Goal: Task Accomplishment & Management: Manage account settings

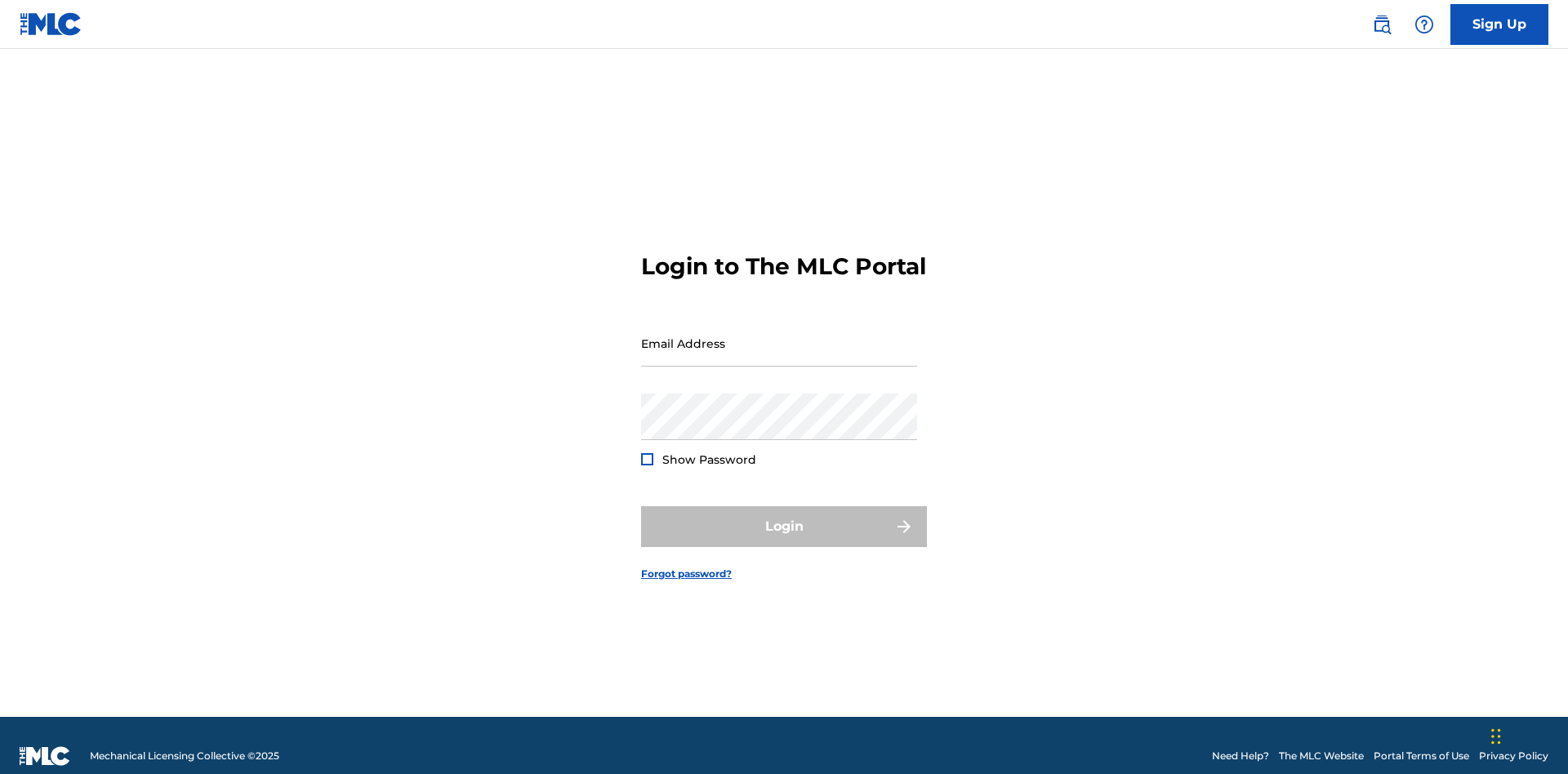
scroll to position [21, 0]
click at [780, 336] on input "Email Address" at bounding box center [779, 343] width 276 height 46
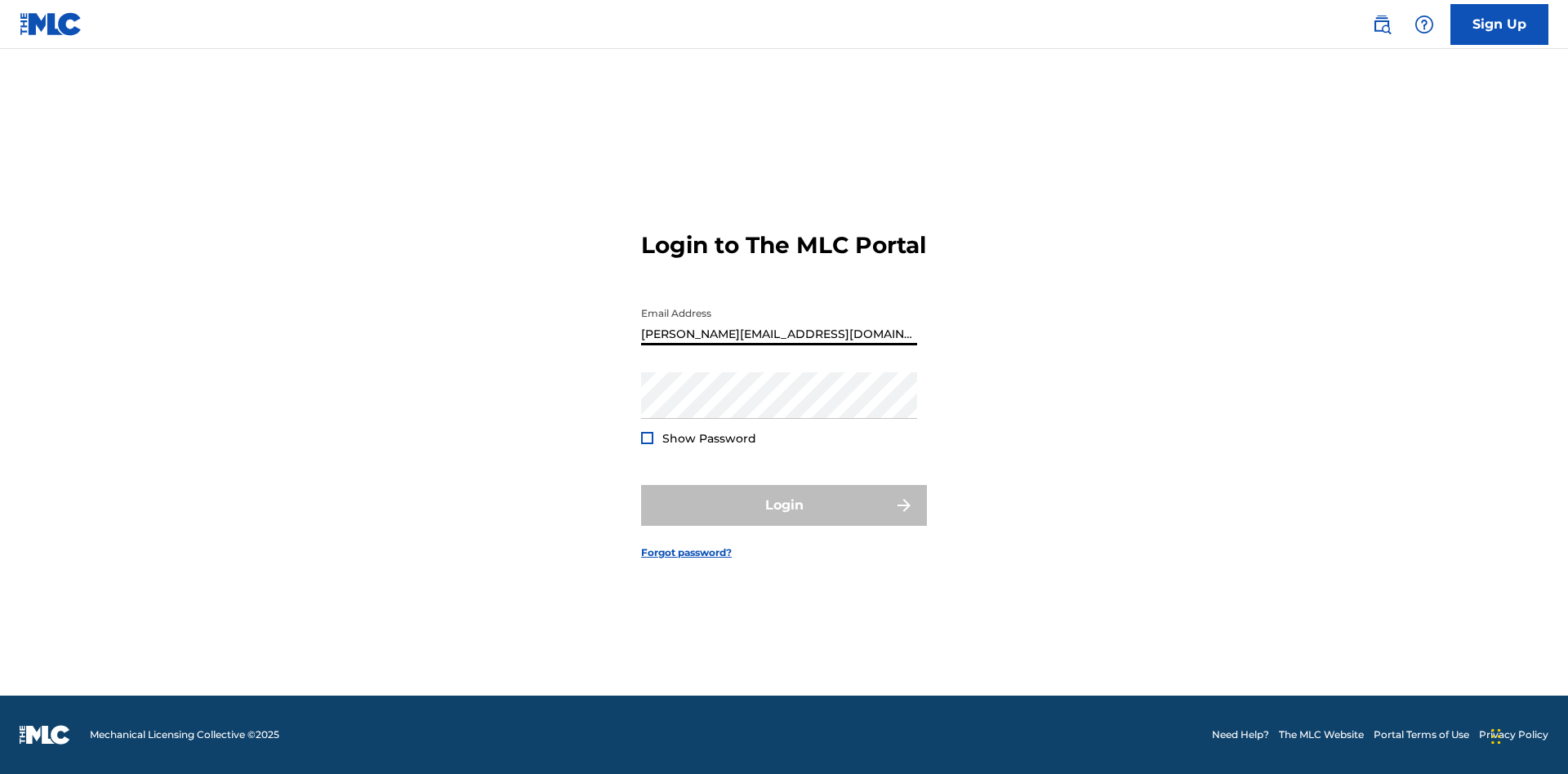
type input "[PERSON_NAME][EMAIL_ADDRESS][DOMAIN_NAME]"
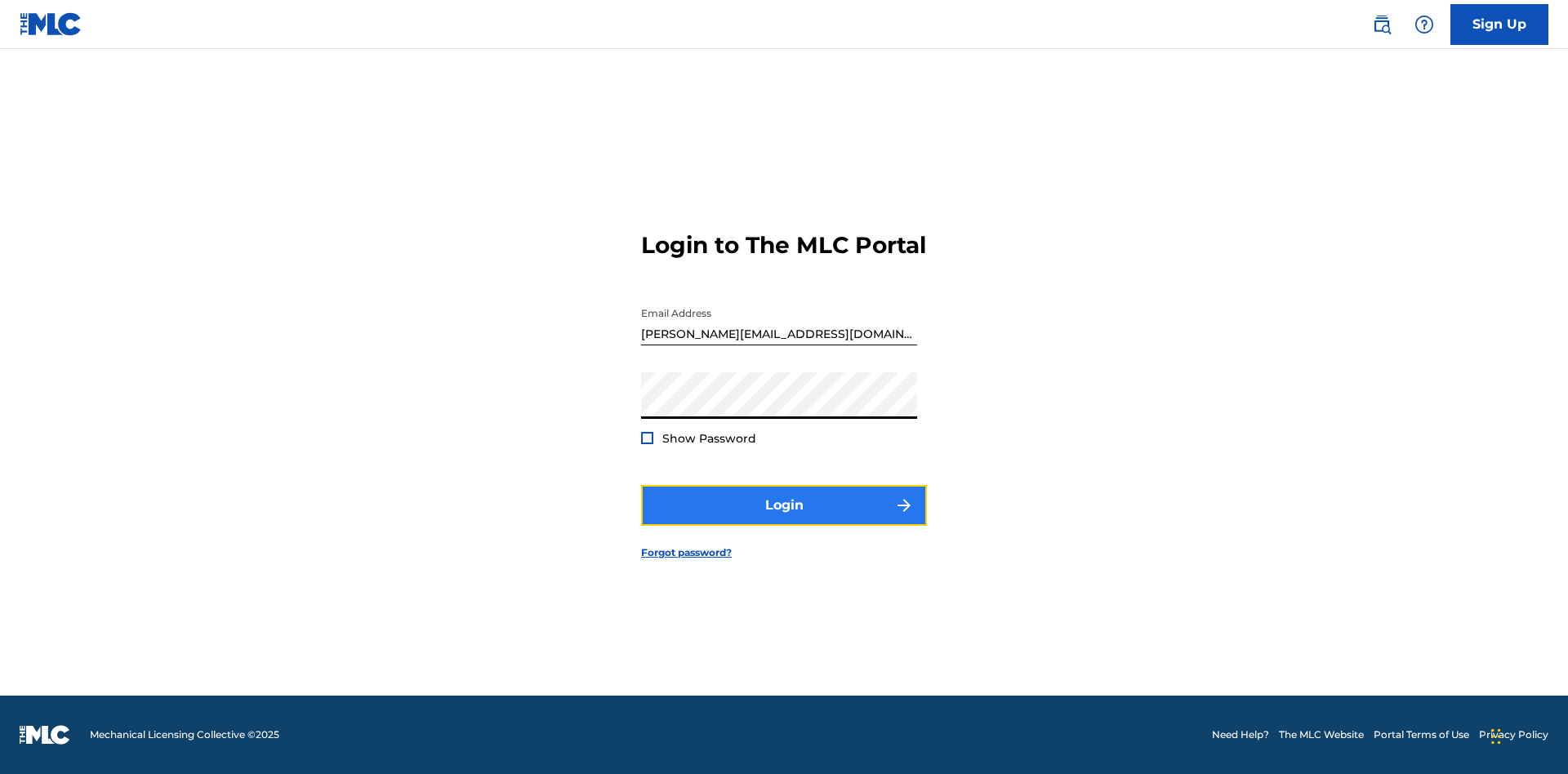
click at [784, 519] on button "Login" at bounding box center [784, 506] width 286 height 40
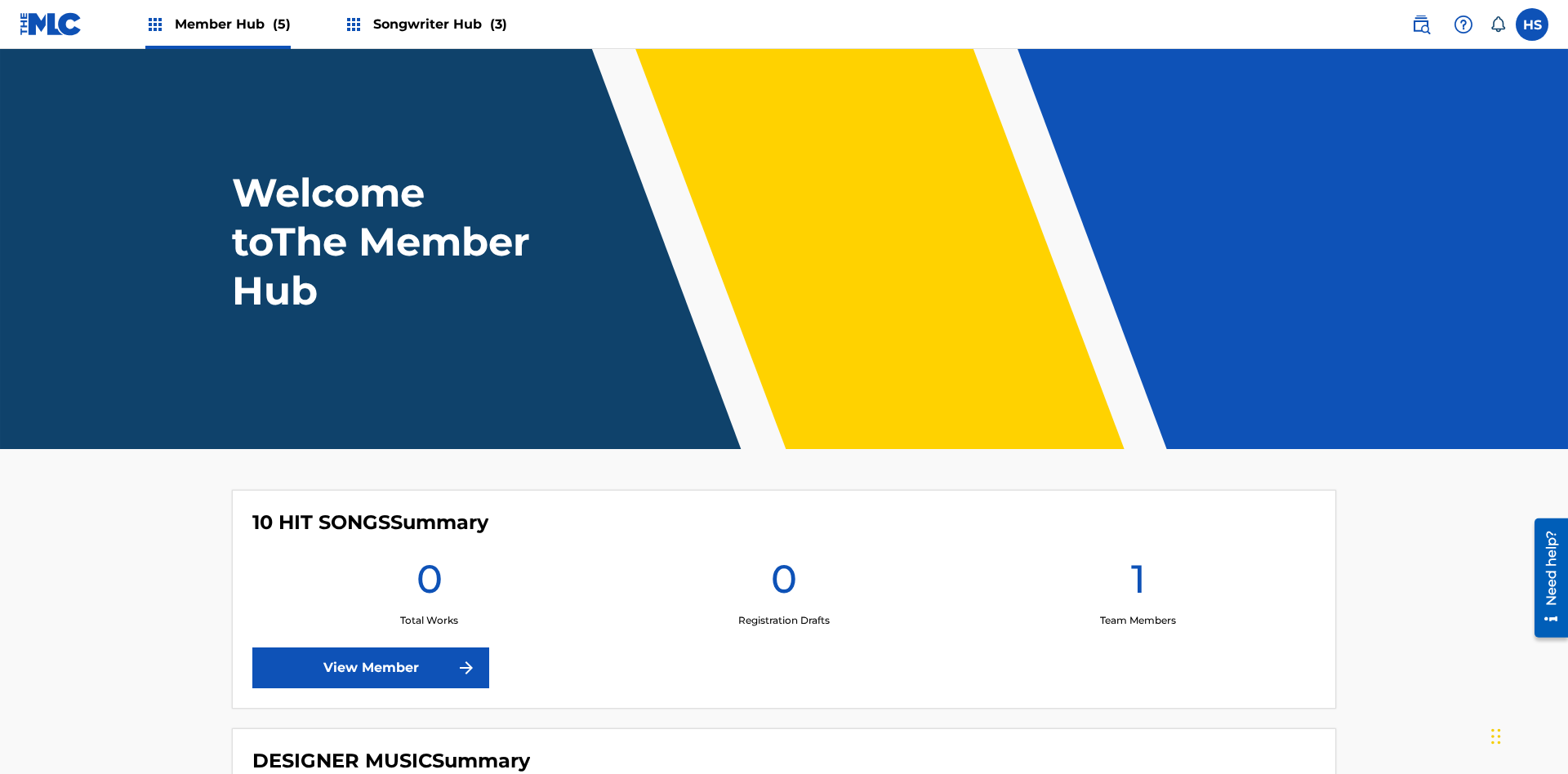
click at [437, 24] on span "Songwriter Hub (3)" at bounding box center [439, 24] width 134 height 19
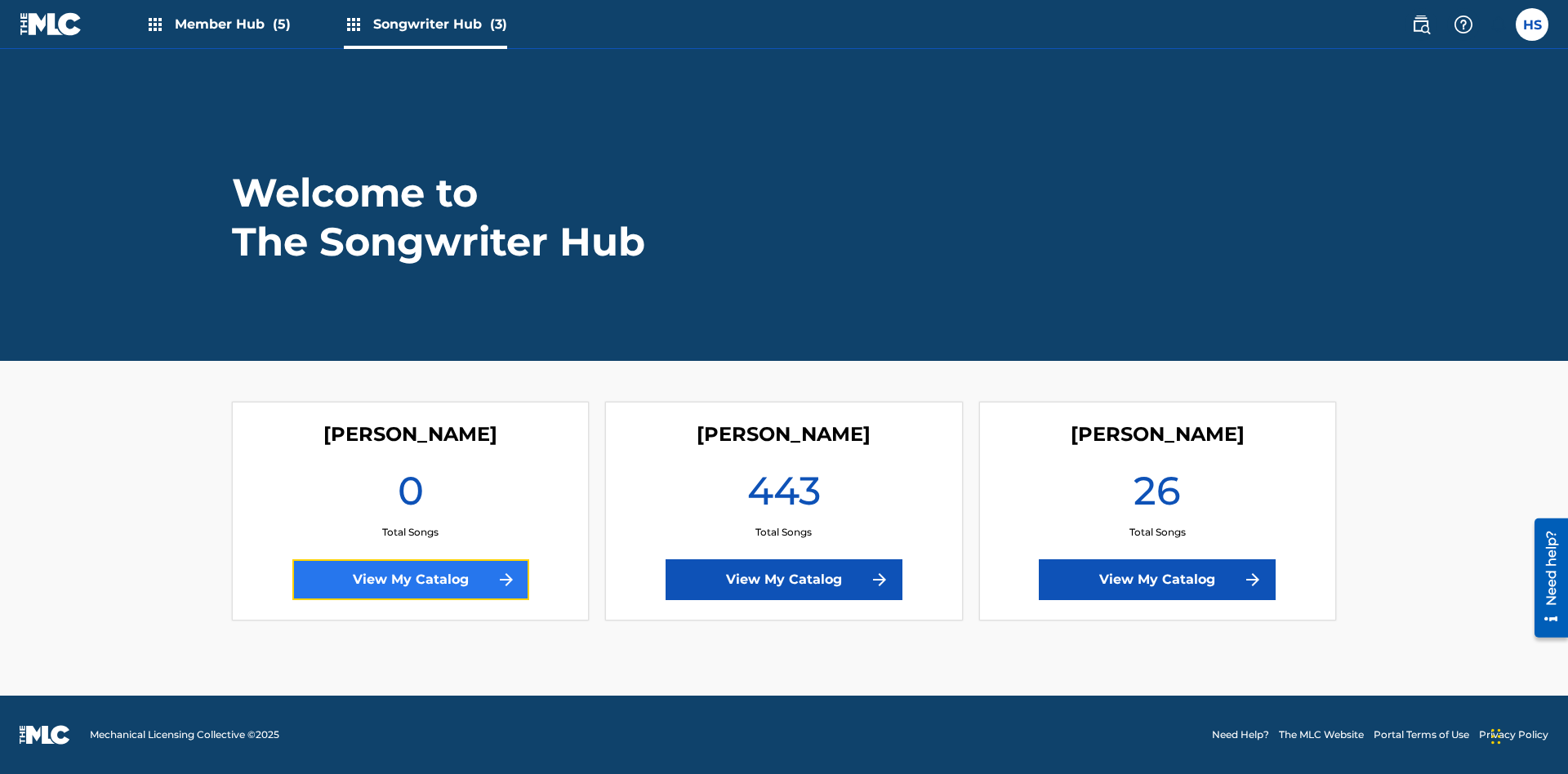
click at [410, 580] on link "View My Catalog" at bounding box center [411, 580] width 236 height 40
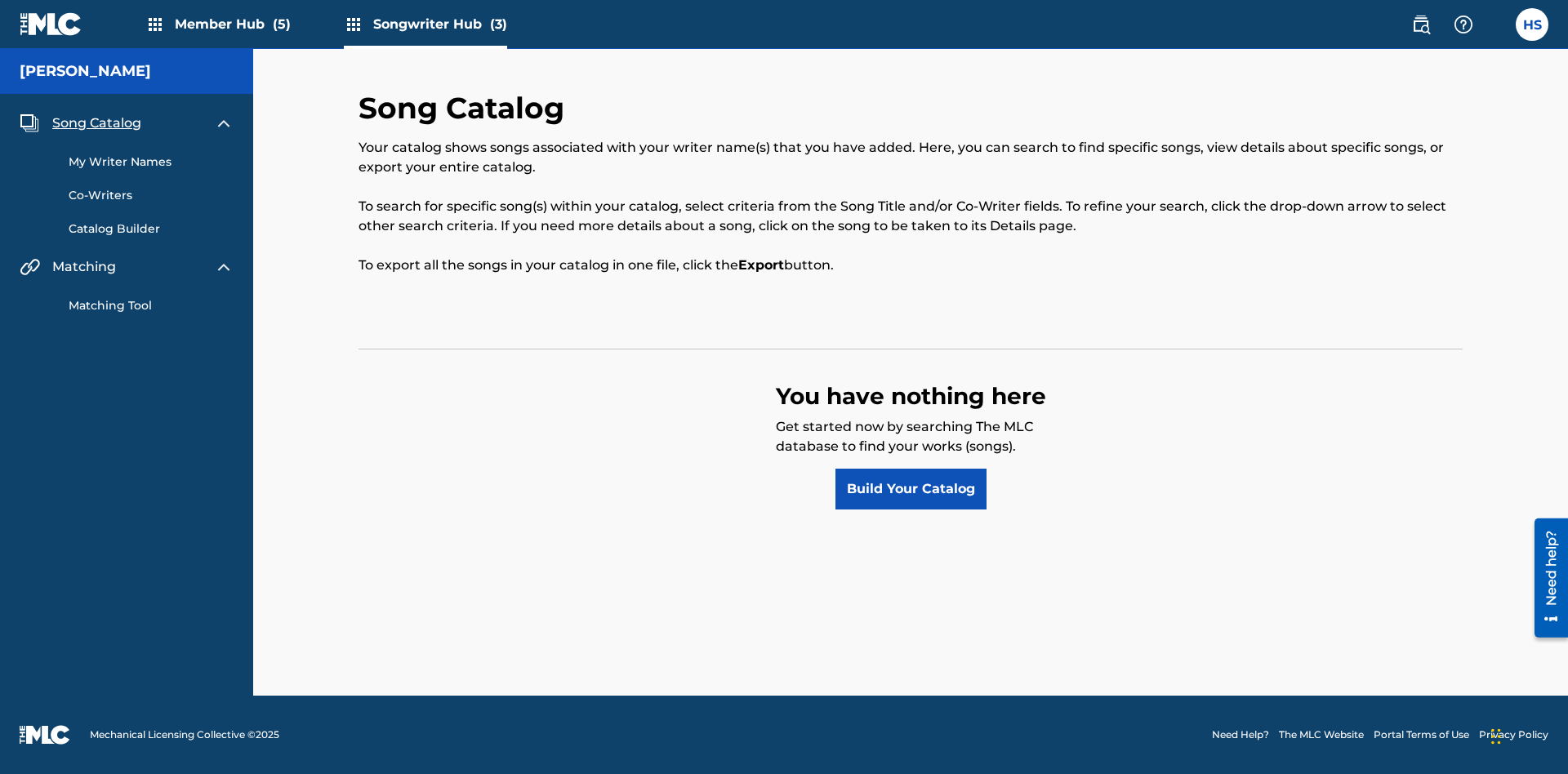
click at [96, 123] on span "Song Catalog" at bounding box center [96, 123] width 89 height 19
click at [910, 489] on link "Build Your Catalog" at bounding box center [910, 489] width 151 height 40
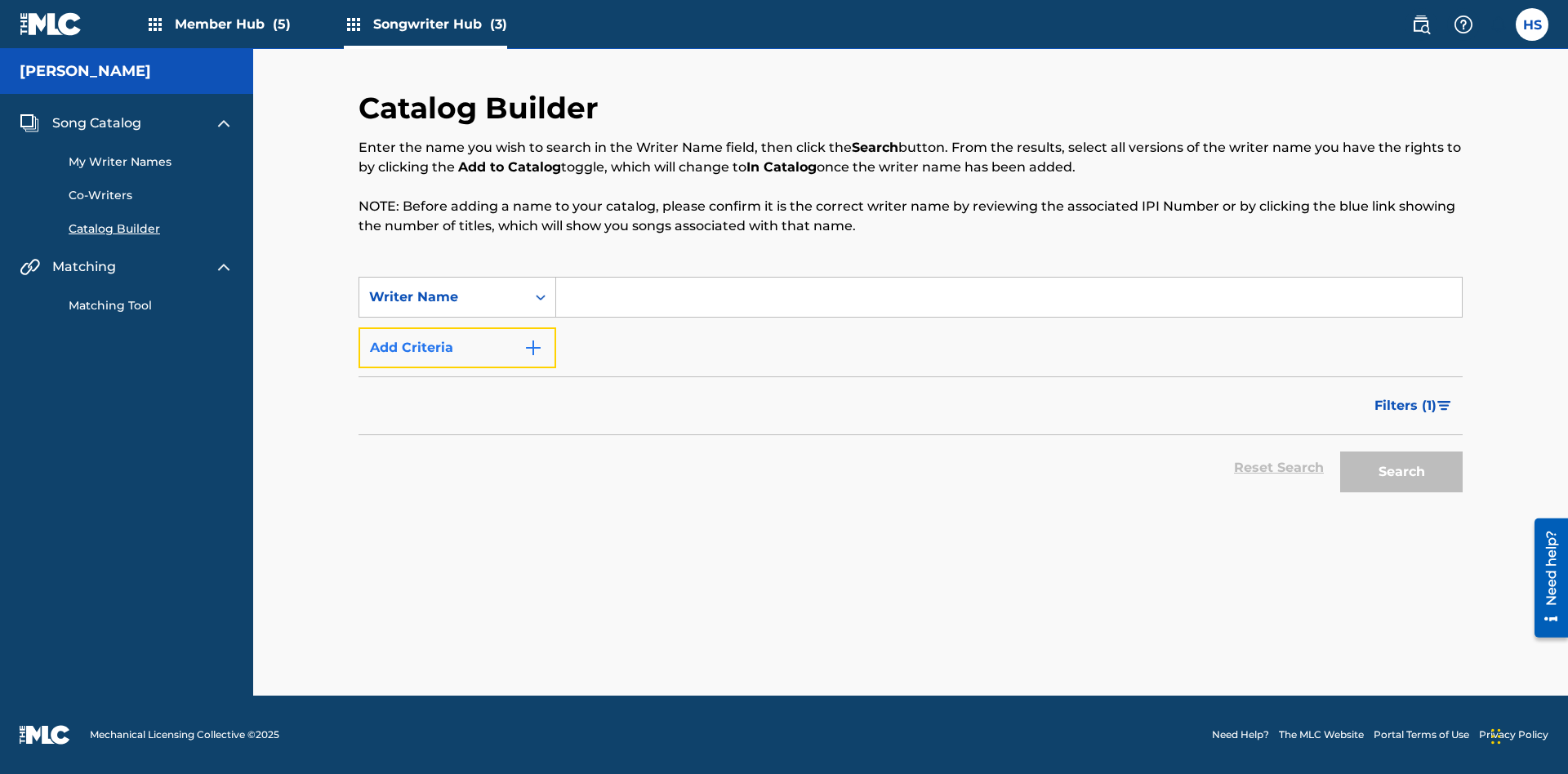
click at [458, 348] on button "Add Criteria" at bounding box center [458, 348] width 198 height 40
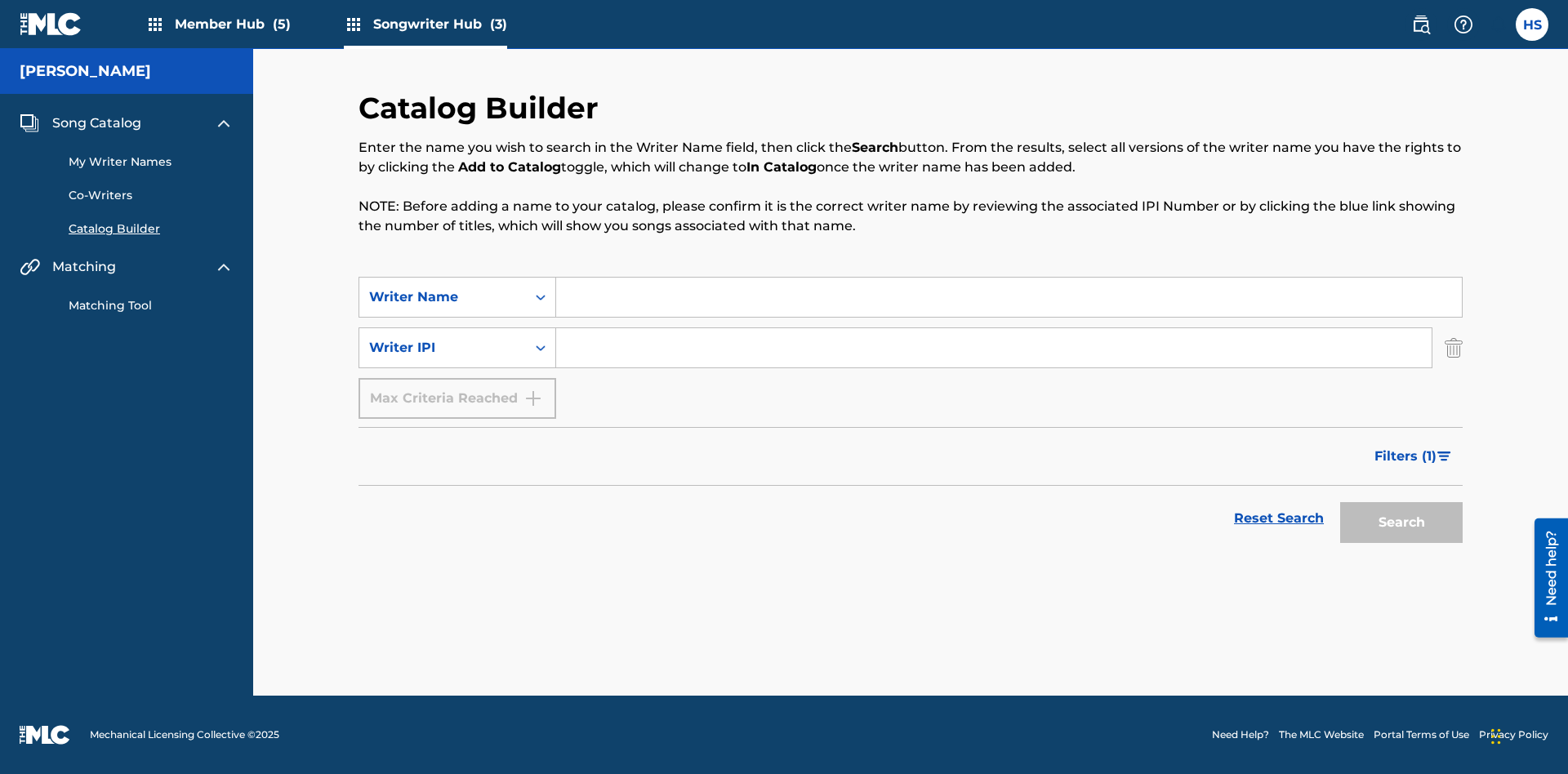
click at [1008, 297] on input "Search Form" at bounding box center [1009, 297] width 906 height 39
type input "[PERSON_NAME]"
click at [994, 348] on input "Search Form" at bounding box center [994, 348] width 876 height 39
type input "00196748412"
click at [1402, 523] on button "Search" at bounding box center [1401, 522] width 122 height 40
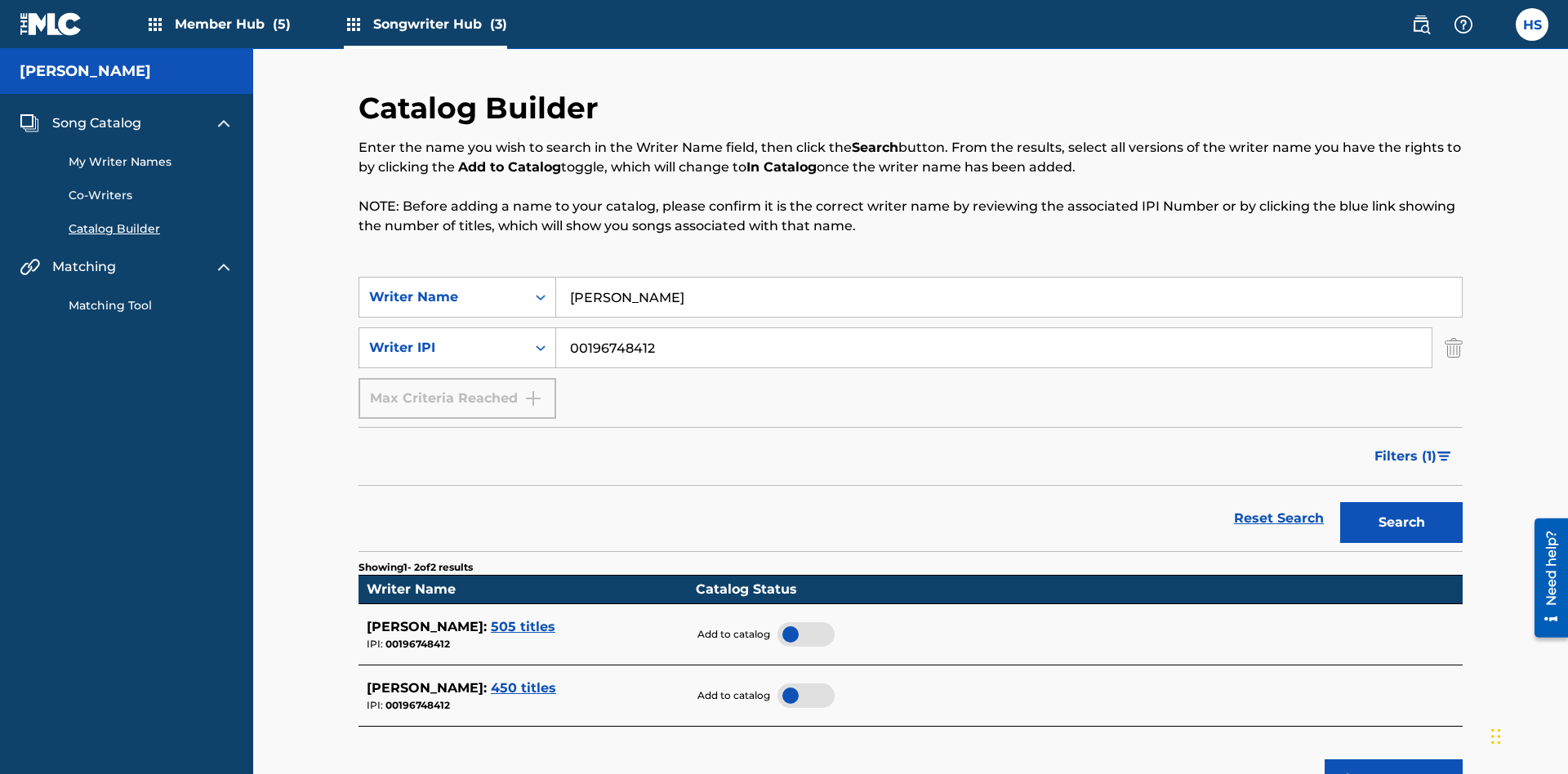
click at [806, 622] on div at bounding box center [806, 634] width 57 height 24
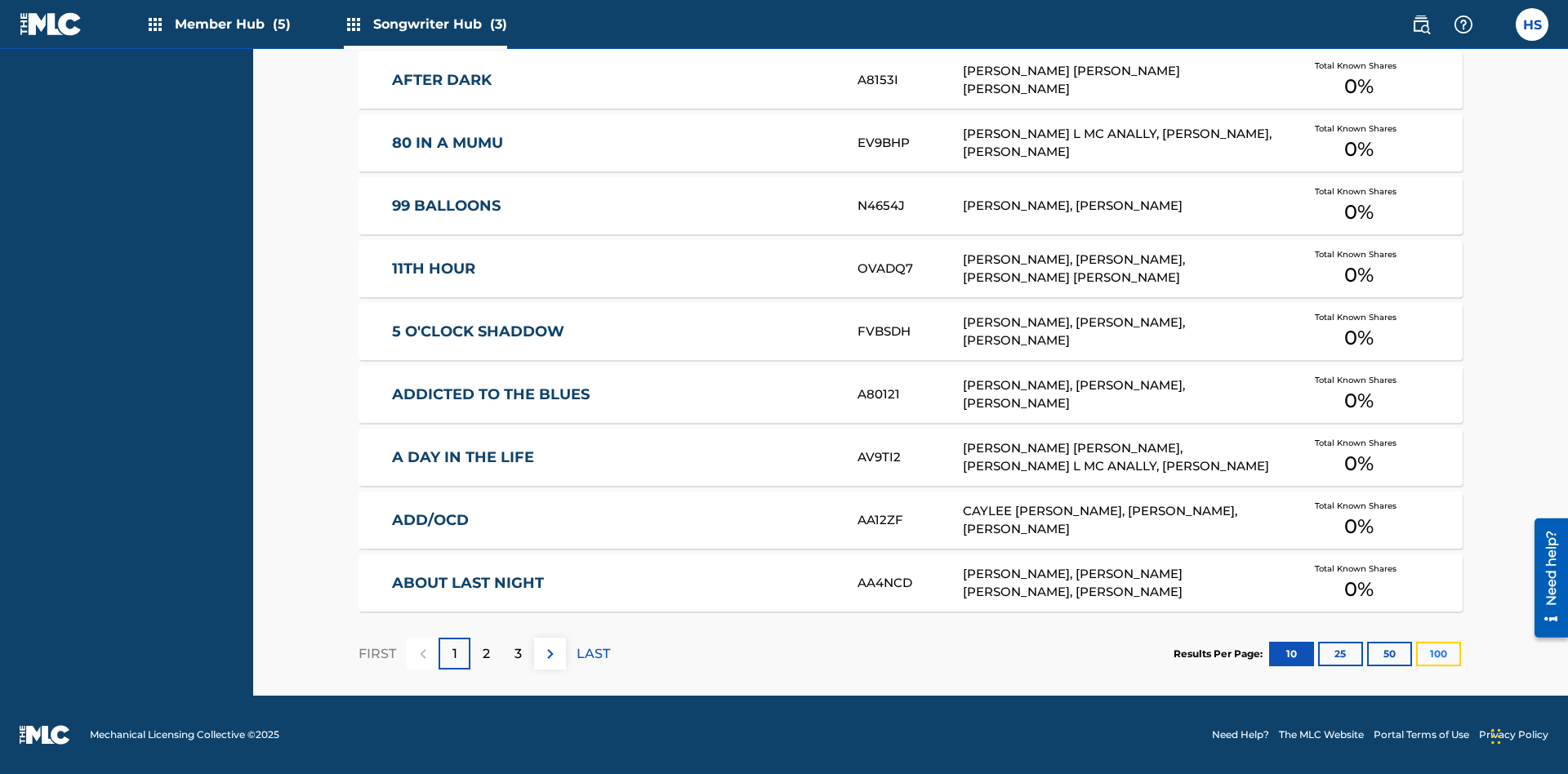
click at [1416, 654] on button "100" at bounding box center [1438, 654] width 45 height 24
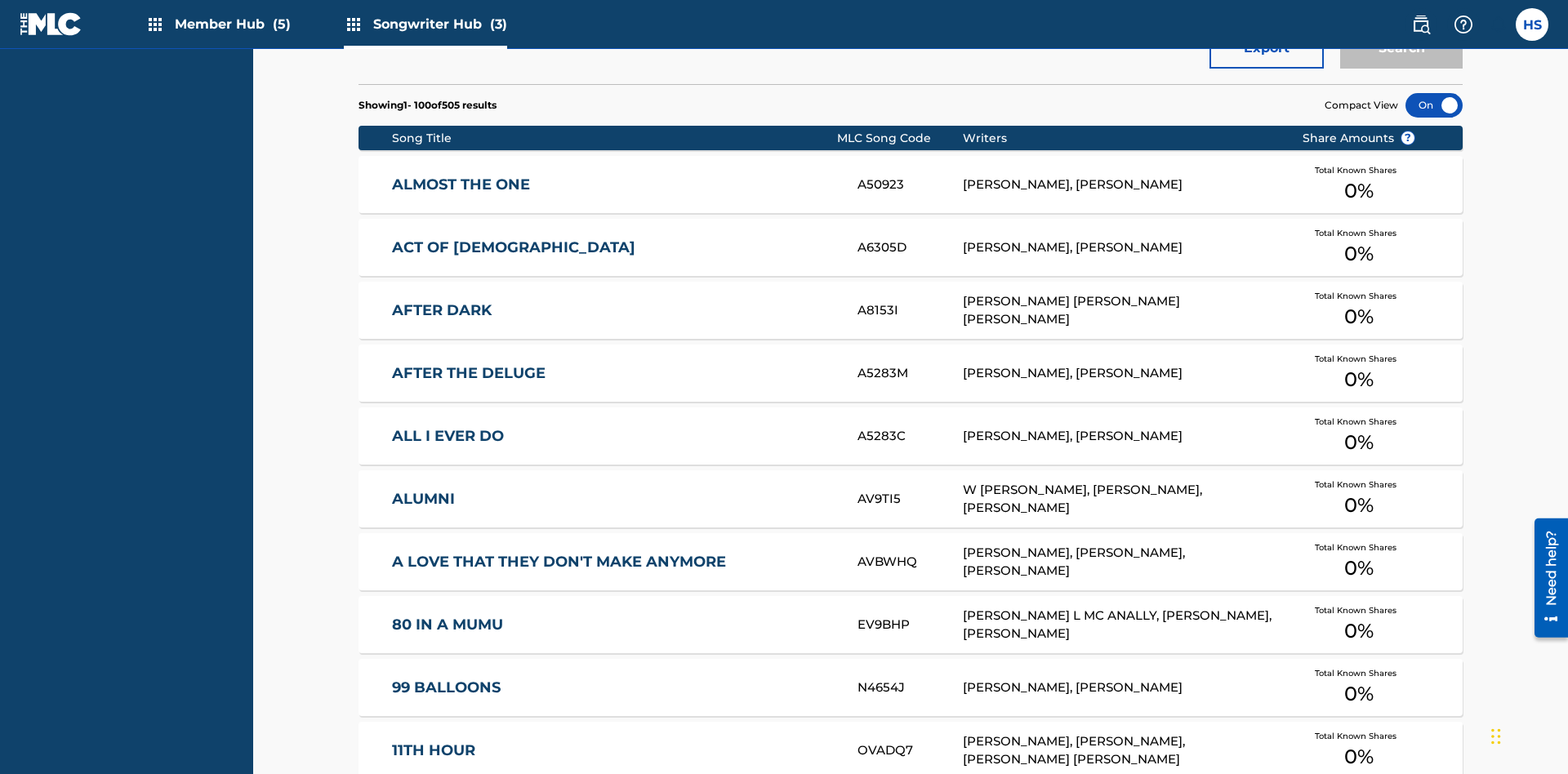
scroll to position [513, 0]
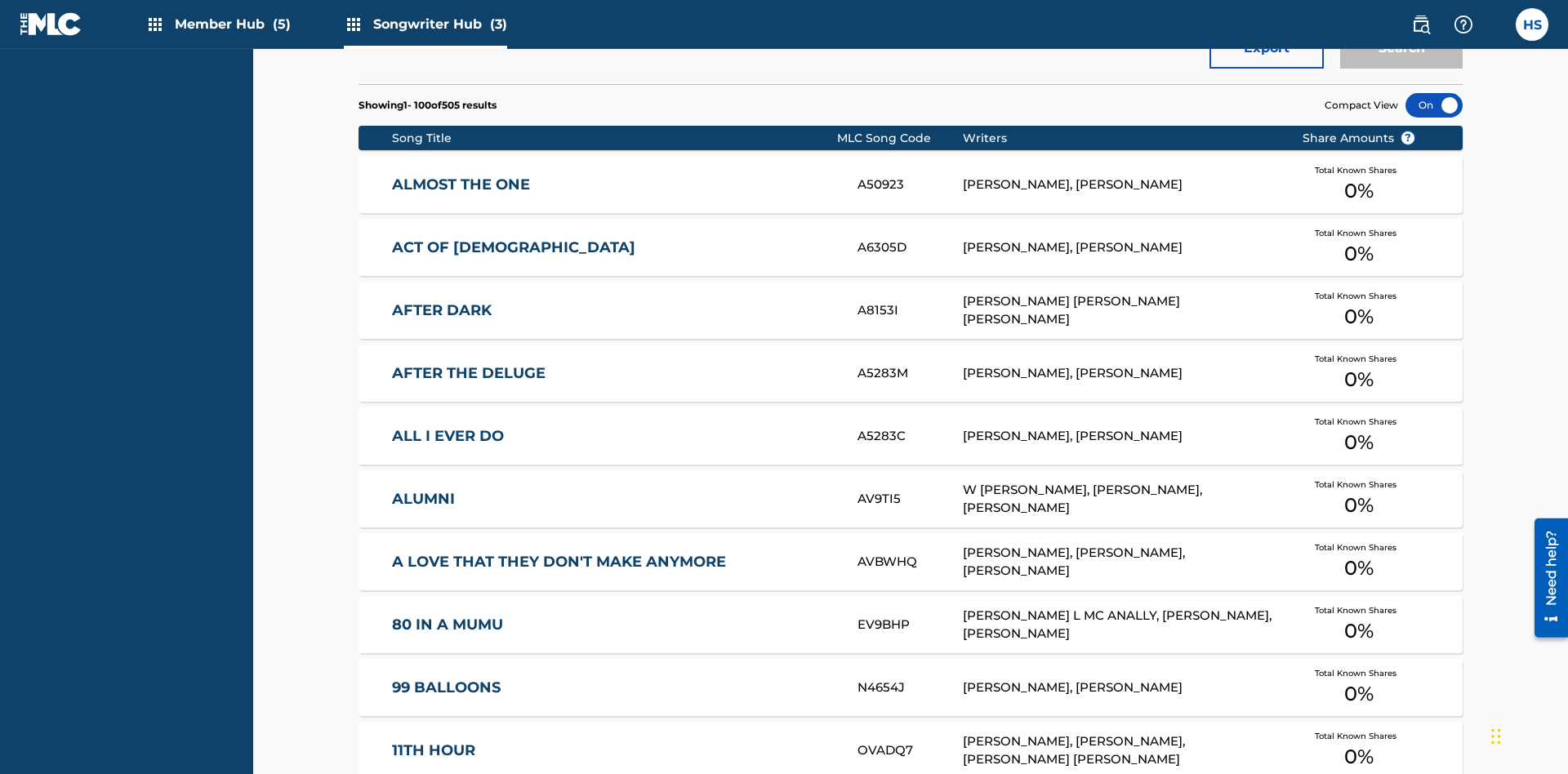
scroll to position [7, 0]
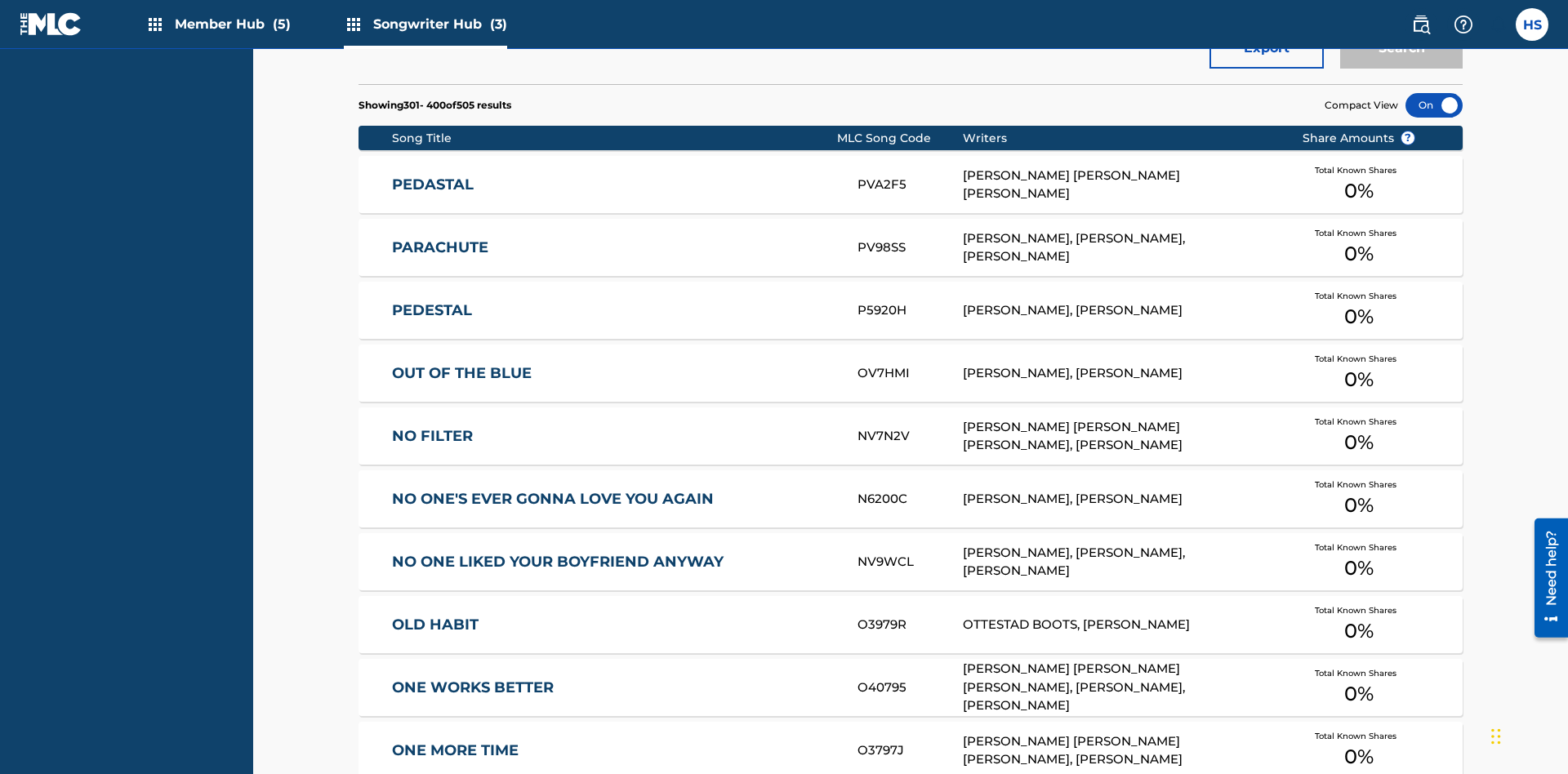
scroll to position [572, 0]
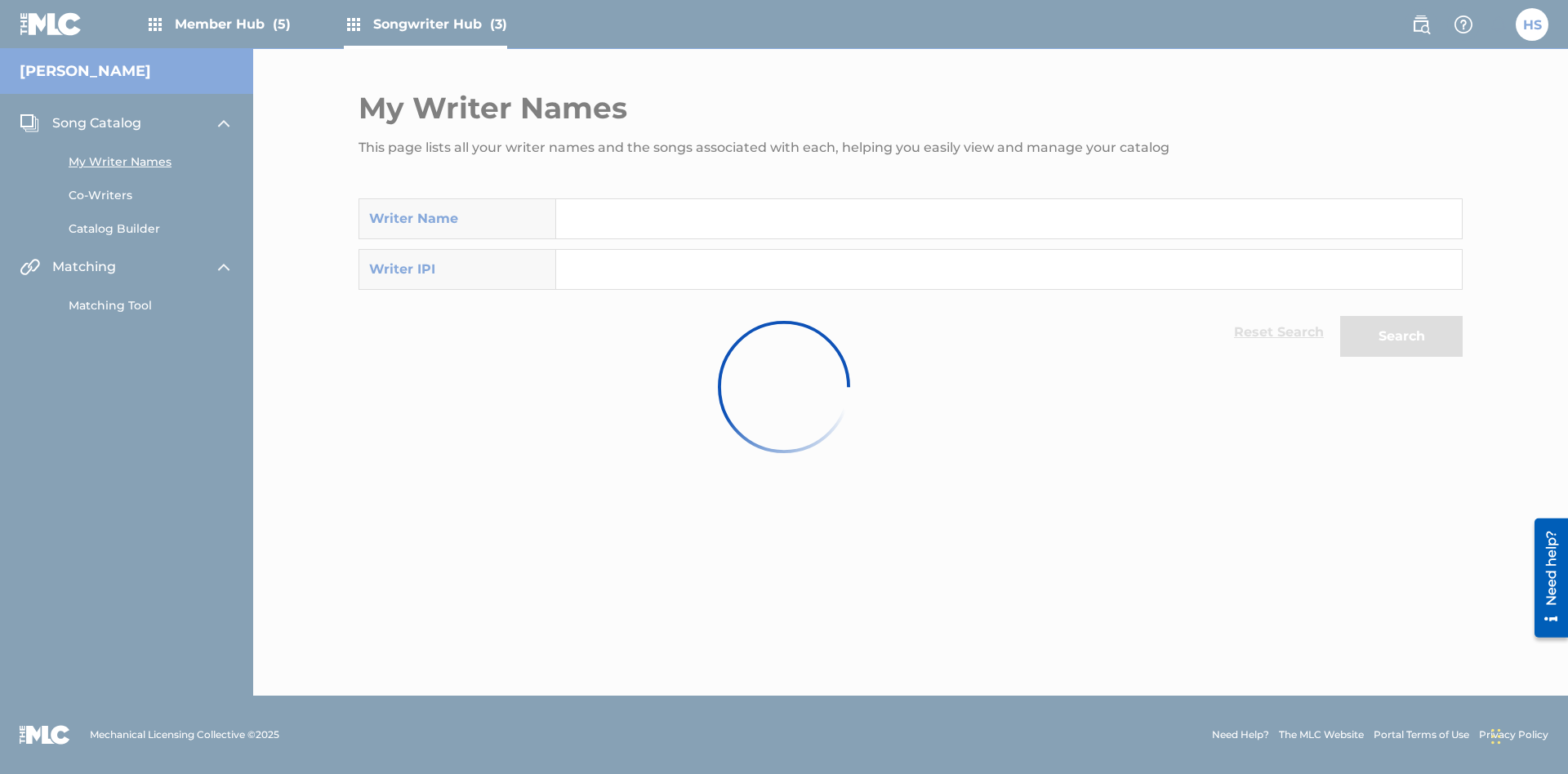
scroll to position [14, 0]
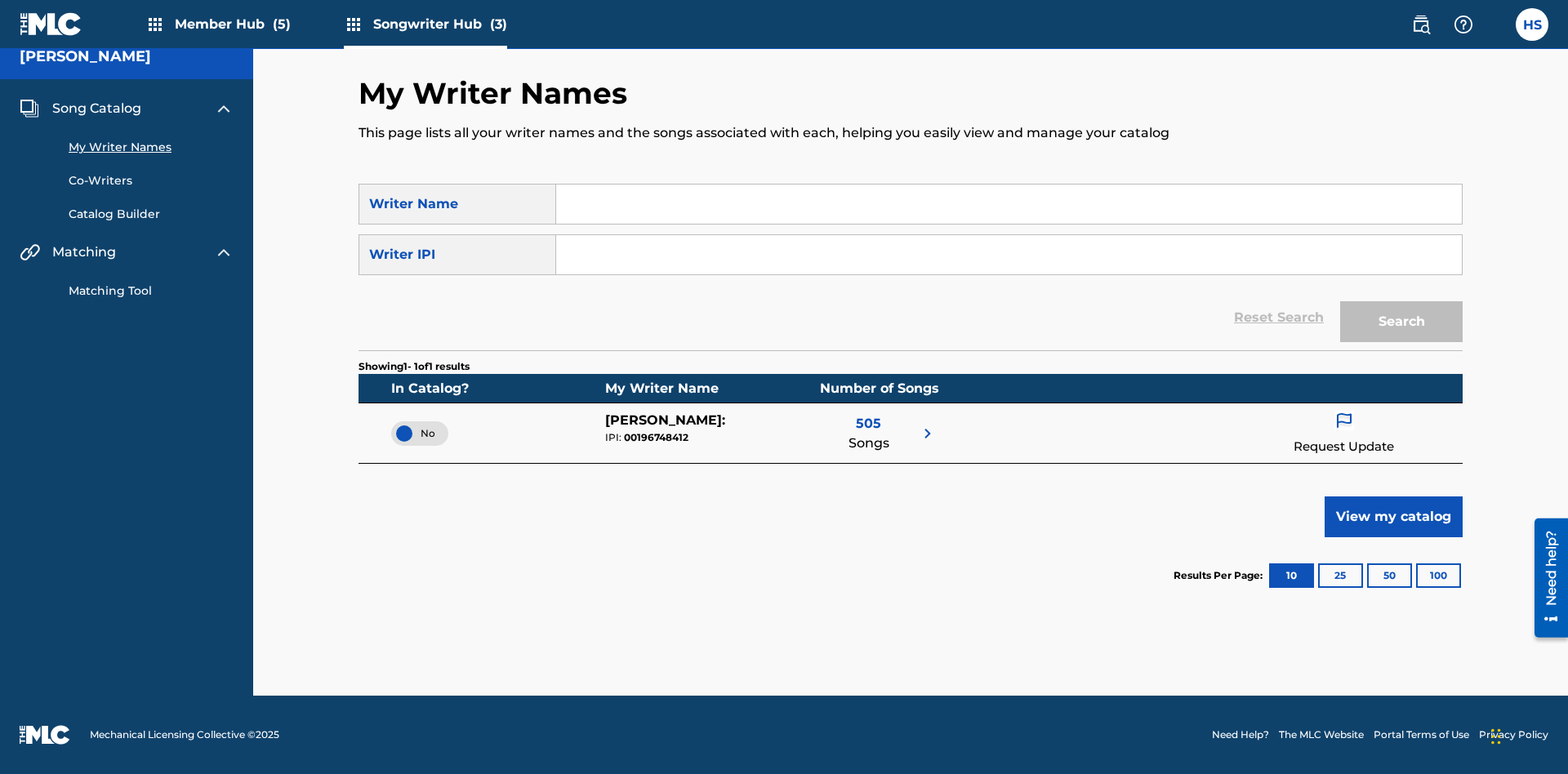
click at [420, 433] on span "No" at bounding box center [420, 433] width 31 height 14
click at [96, 109] on span "Song Catalog" at bounding box center [96, 109] width 89 height 19
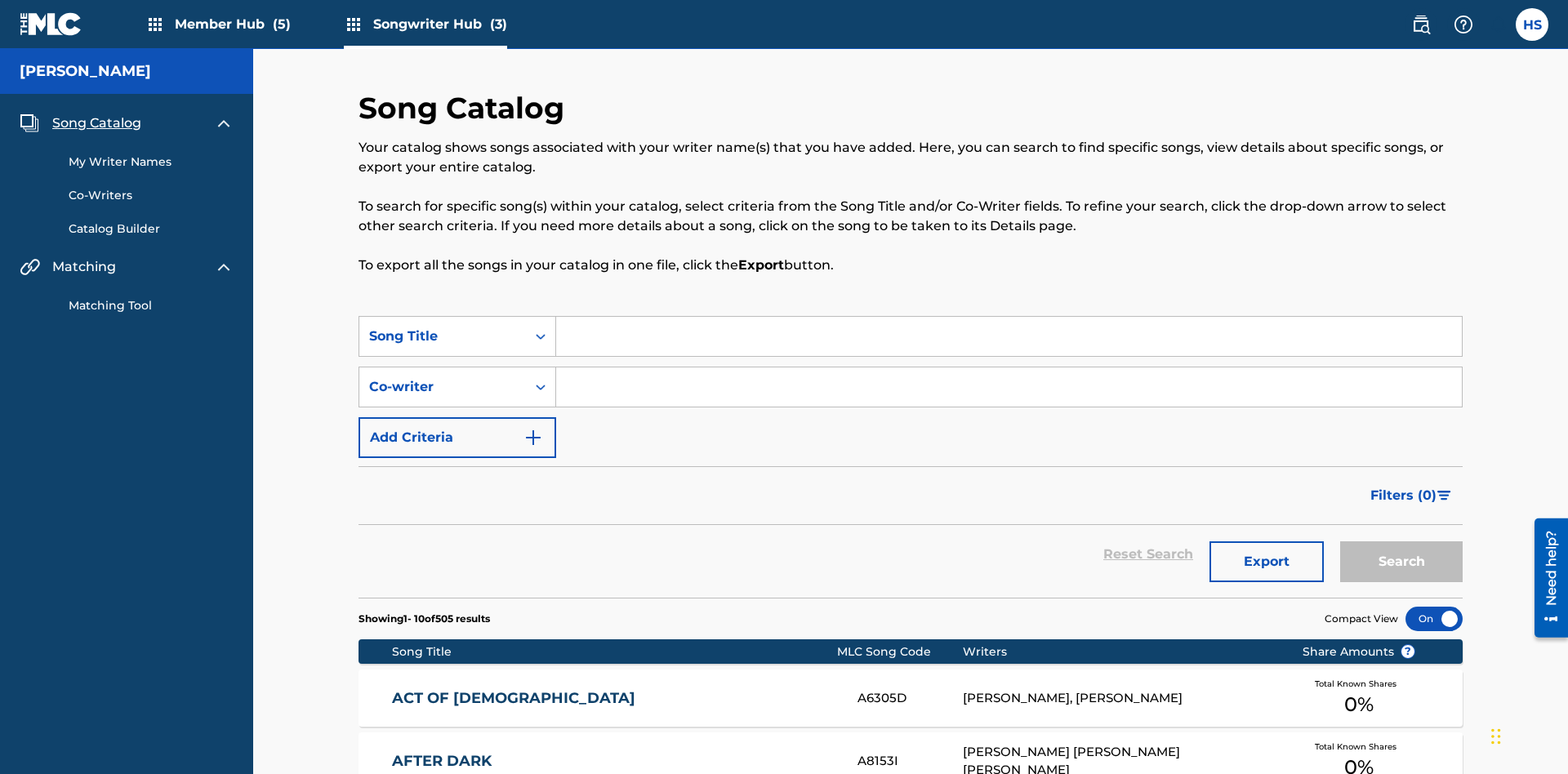
scroll to position [56, 0]
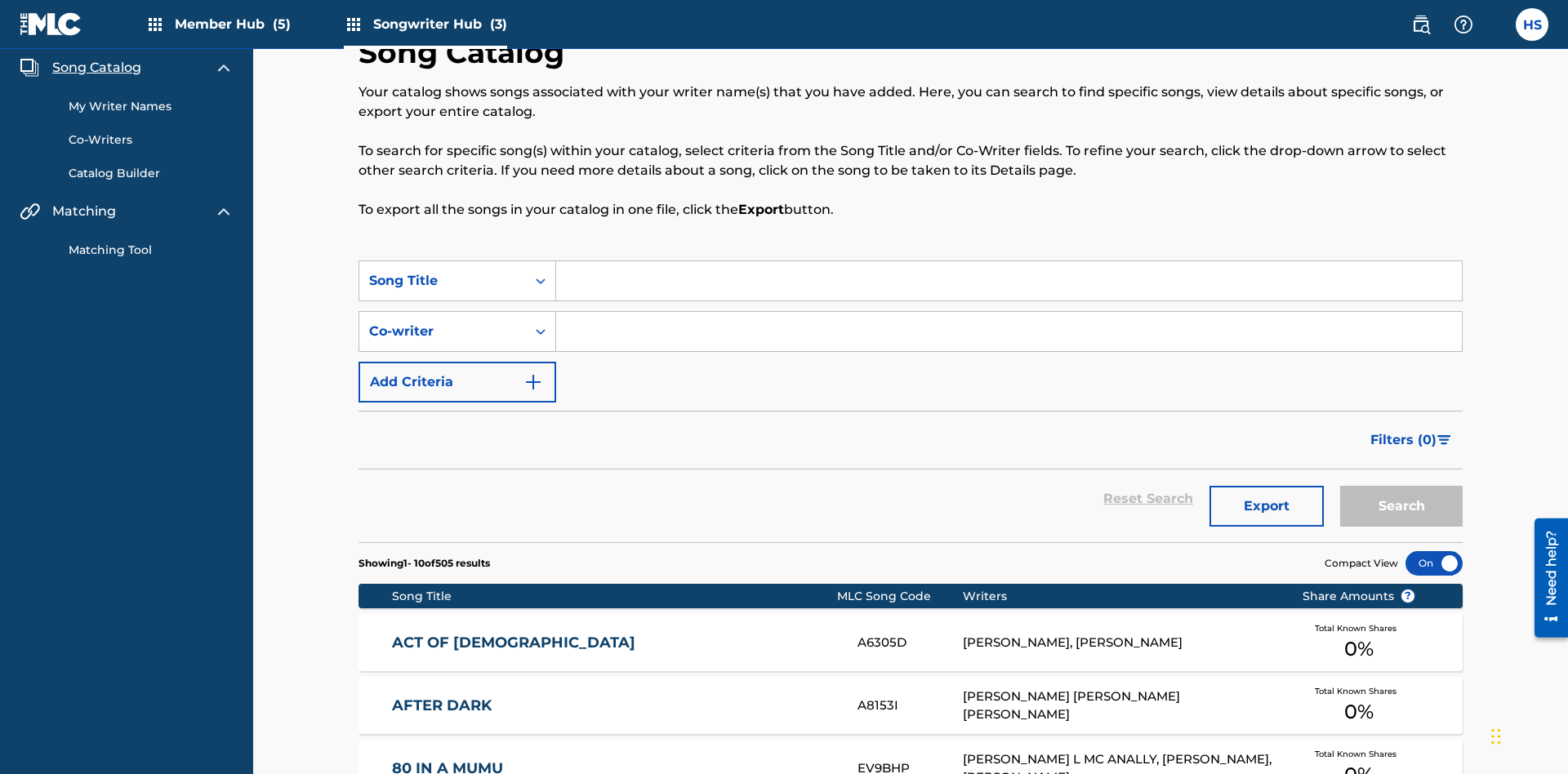
click at [151, 106] on link "My Writer Names" at bounding box center [151, 107] width 165 height 17
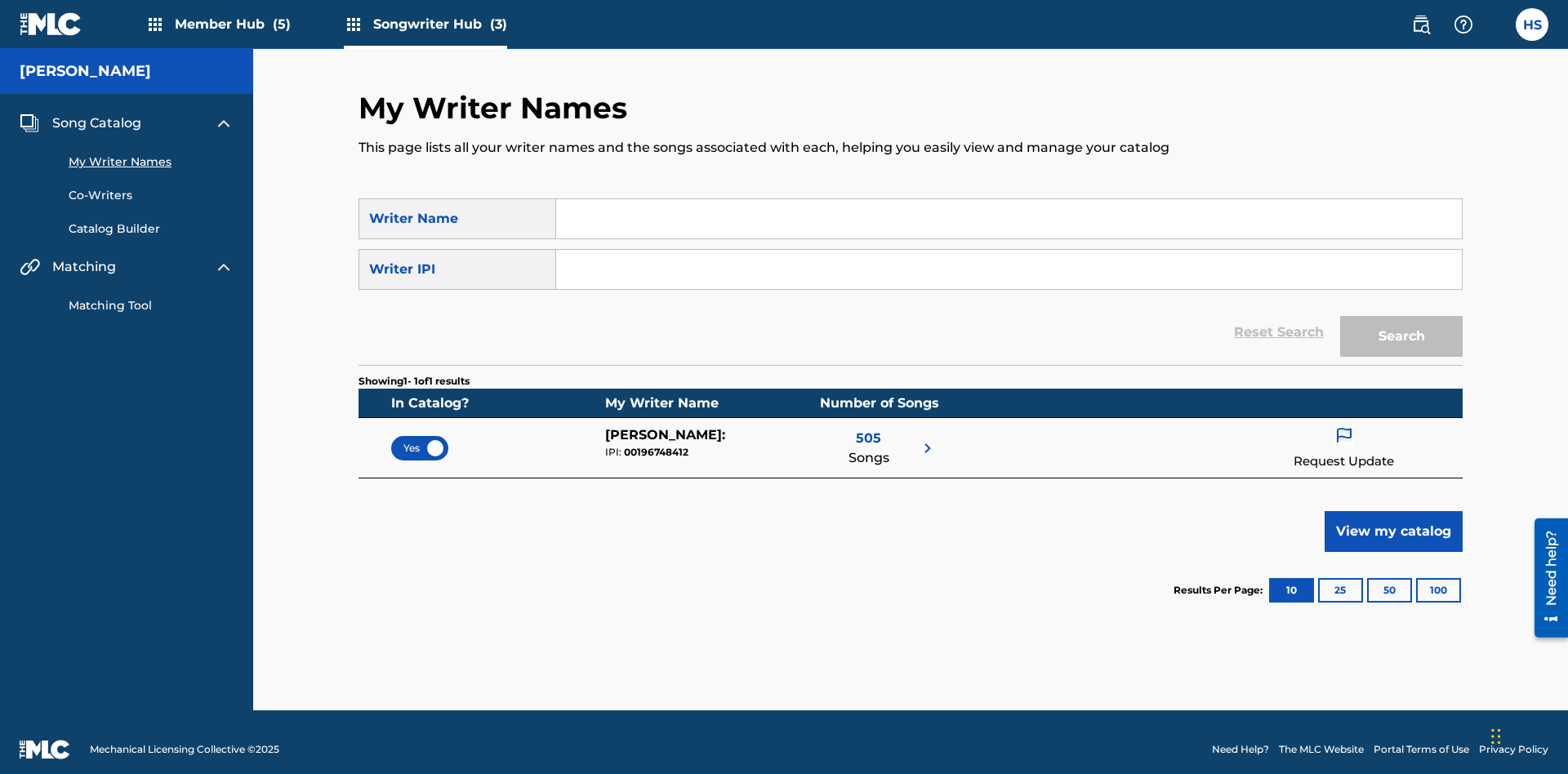
click at [420, 441] on span "Yes" at bounding box center [420, 448] width 33 height 14
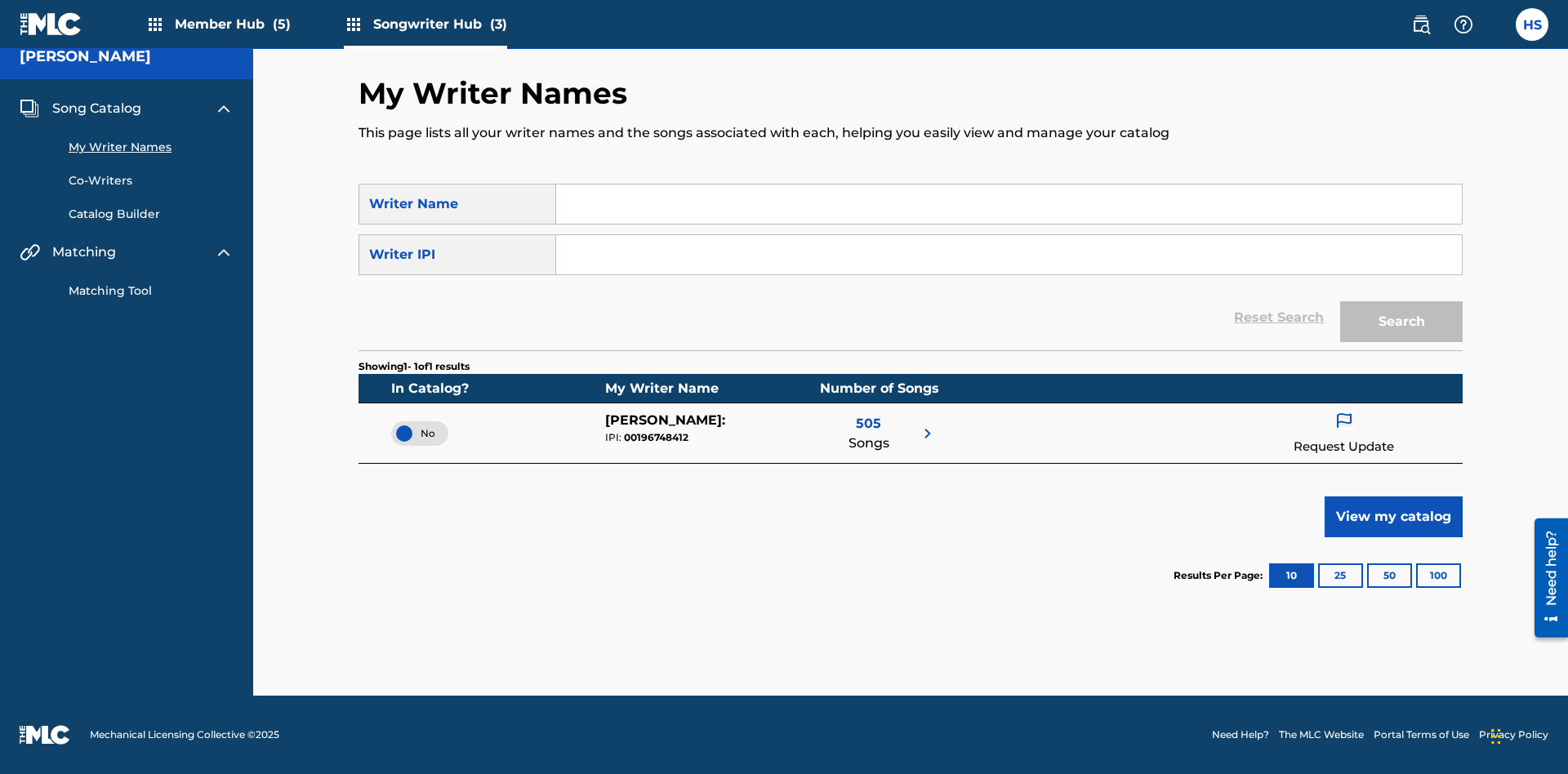
click at [96, 109] on span "Song Catalog" at bounding box center [96, 109] width 89 height 19
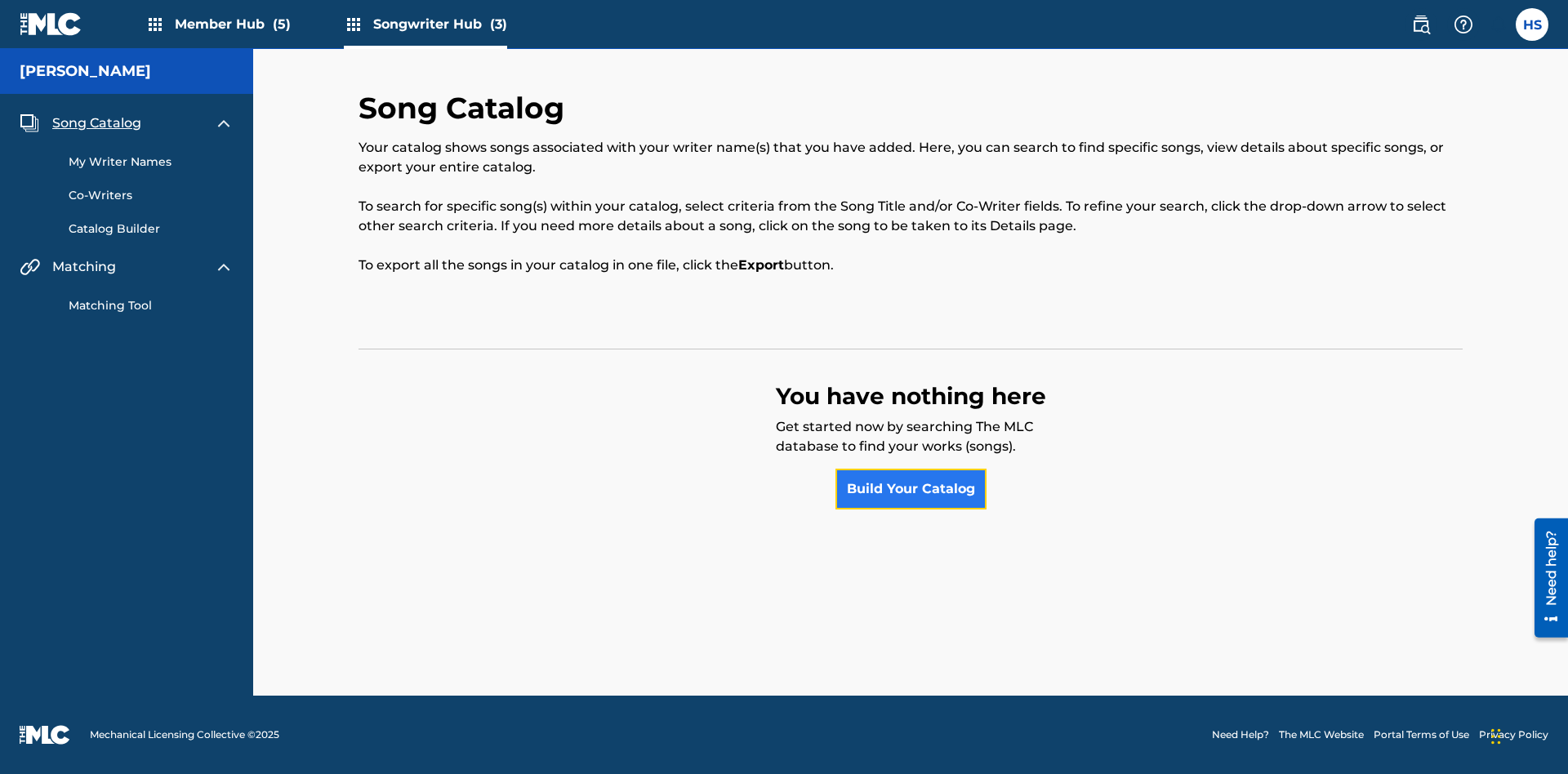
click at [910, 489] on link "Build Your Catalog" at bounding box center [910, 489] width 151 height 40
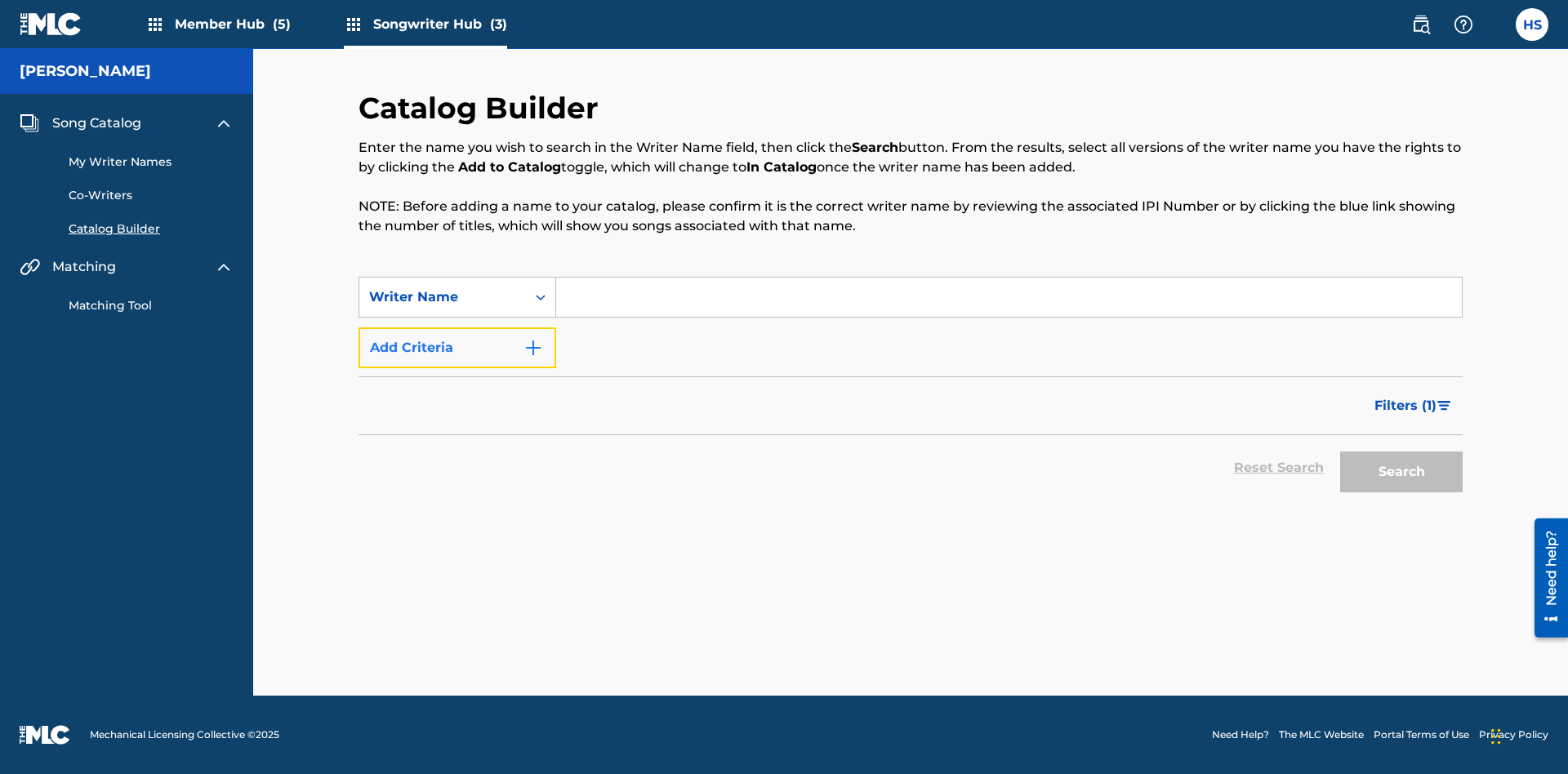
click at [458, 348] on button "Add Criteria" at bounding box center [458, 348] width 198 height 40
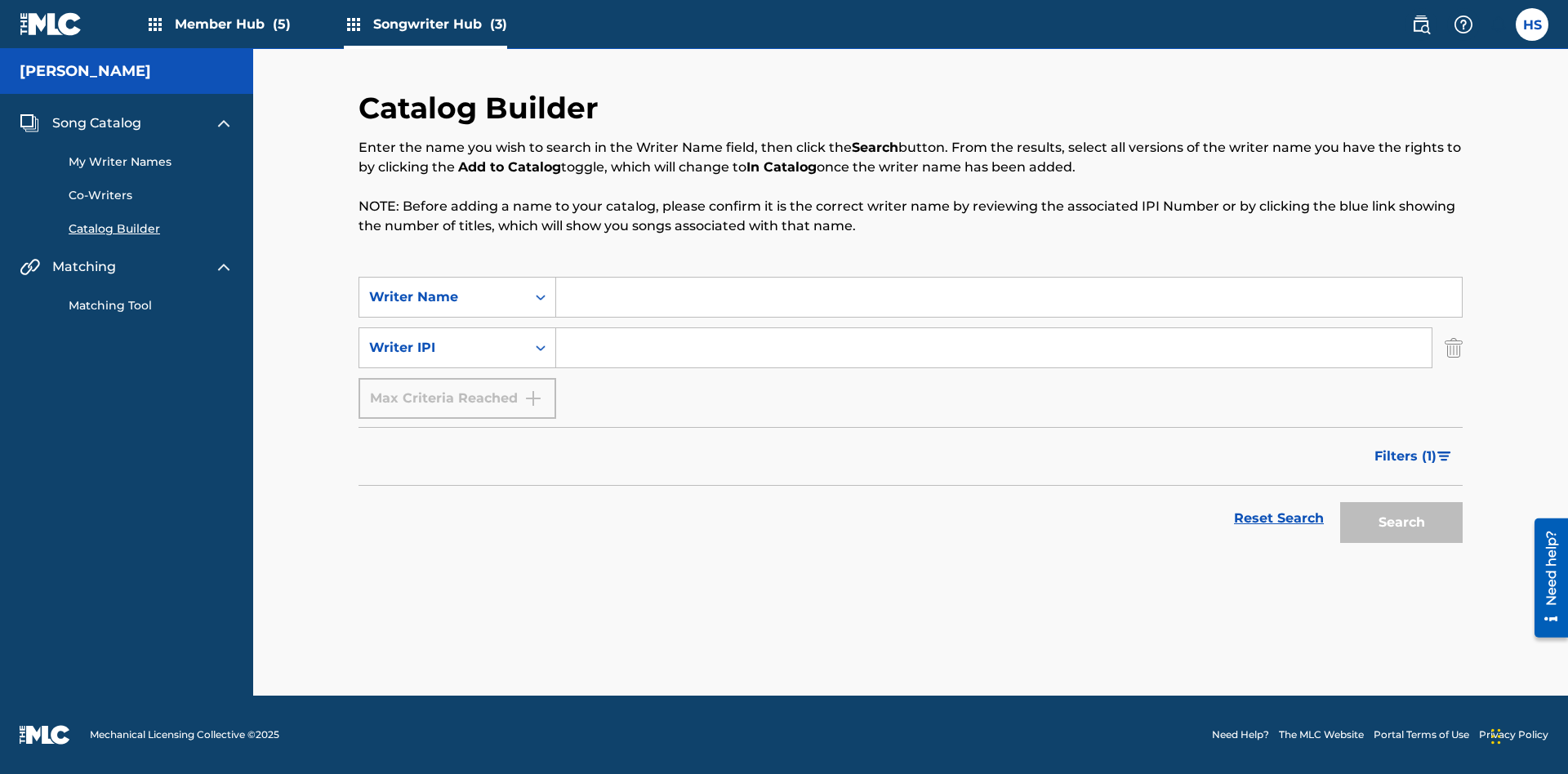
click at [1008, 297] on input "Search Form" at bounding box center [1009, 297] width 906 height 39
type input "[PERSON_NAME]"
click at [994, 348] on input "Search Form" at bounding box center [994, 348] width 876 height 39
type input "00196748412"
click at [1402, 523] on button "Search" at bounding box center [1401, 522] width 122 height 40
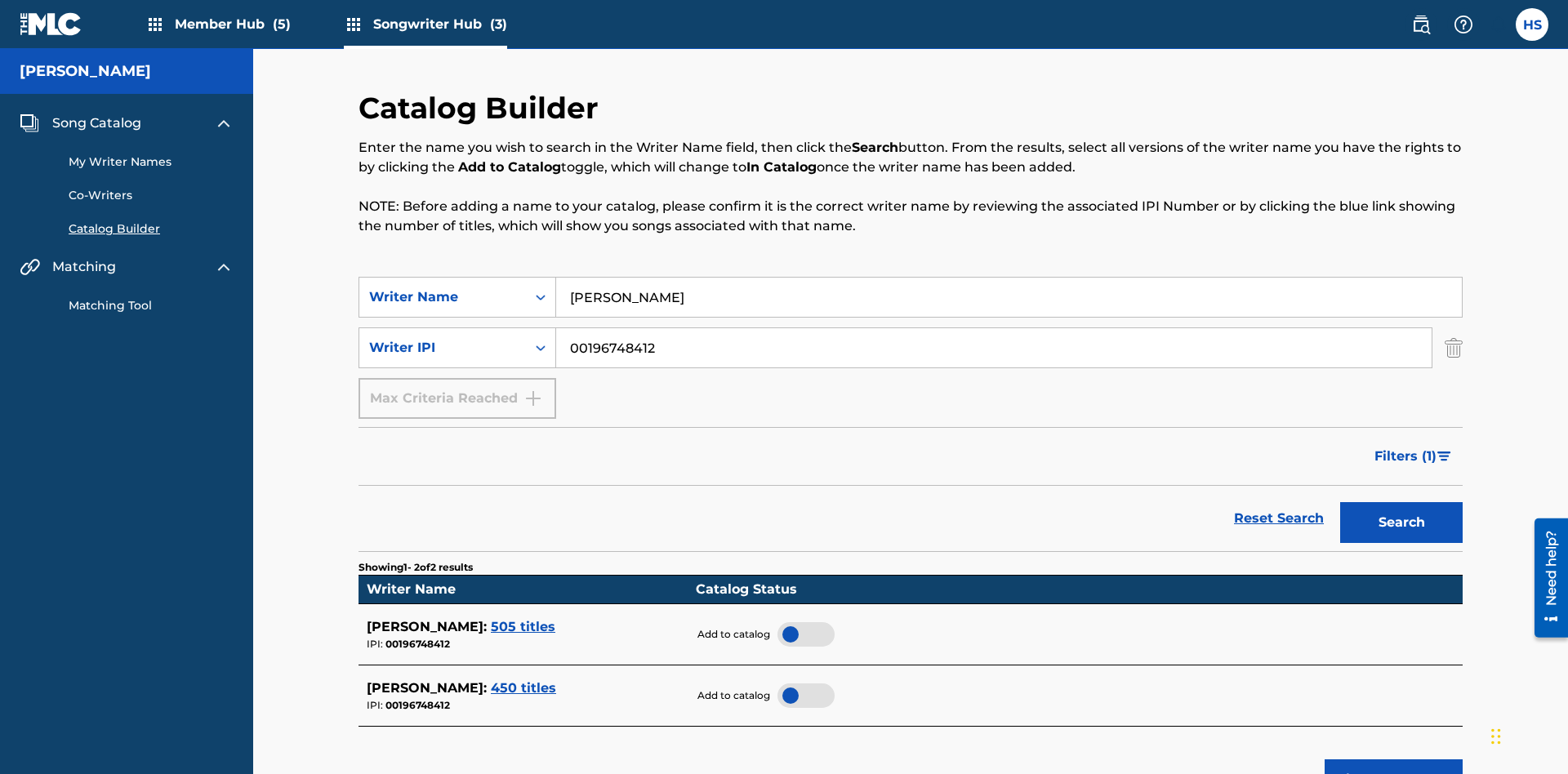
click at [806, 622] on div at bounding box center [806, 634] width 57 height 24
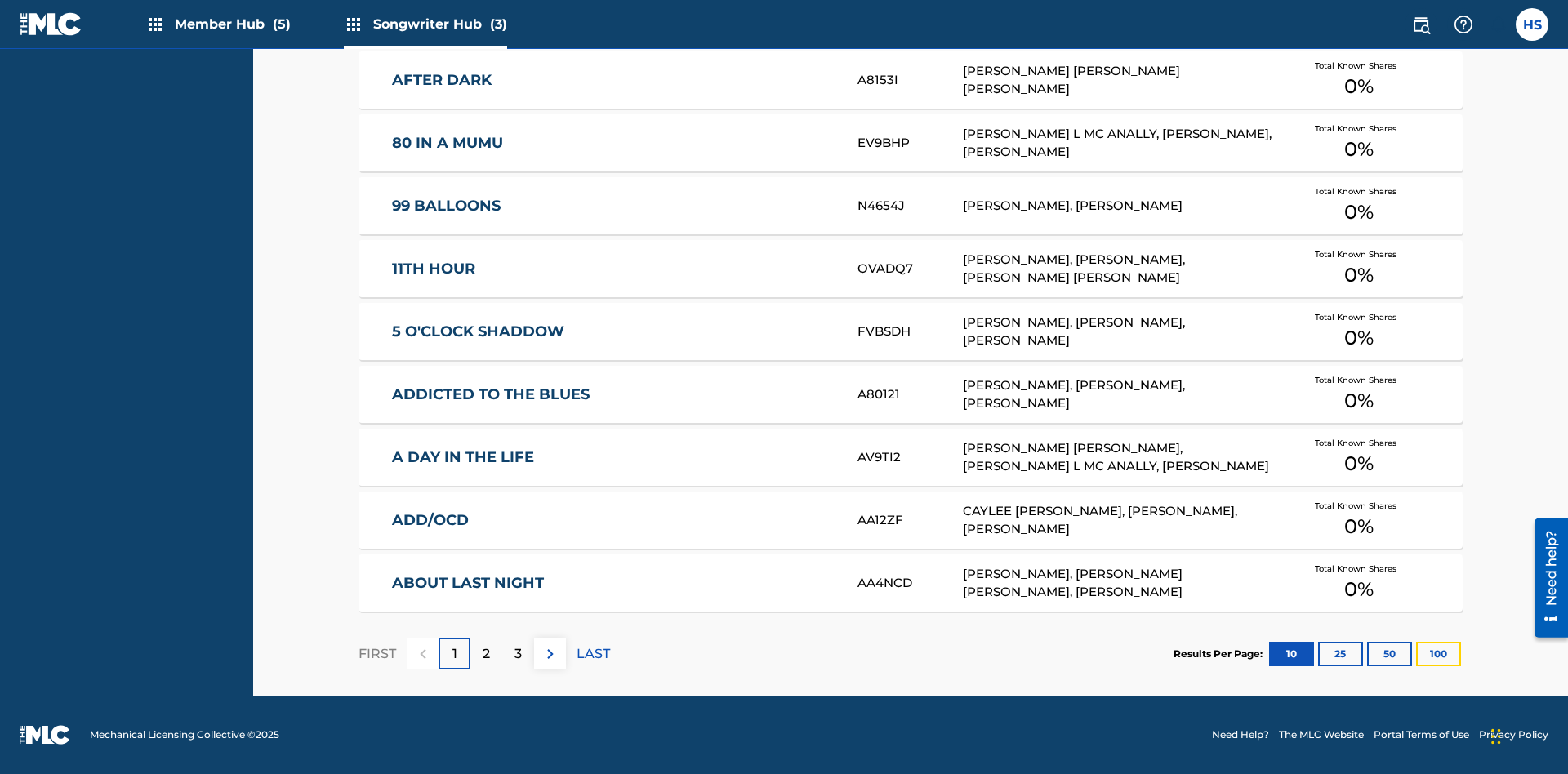
click at [1416, 654] on button "100" at bounding box center [1438, 654] width 45 height 24
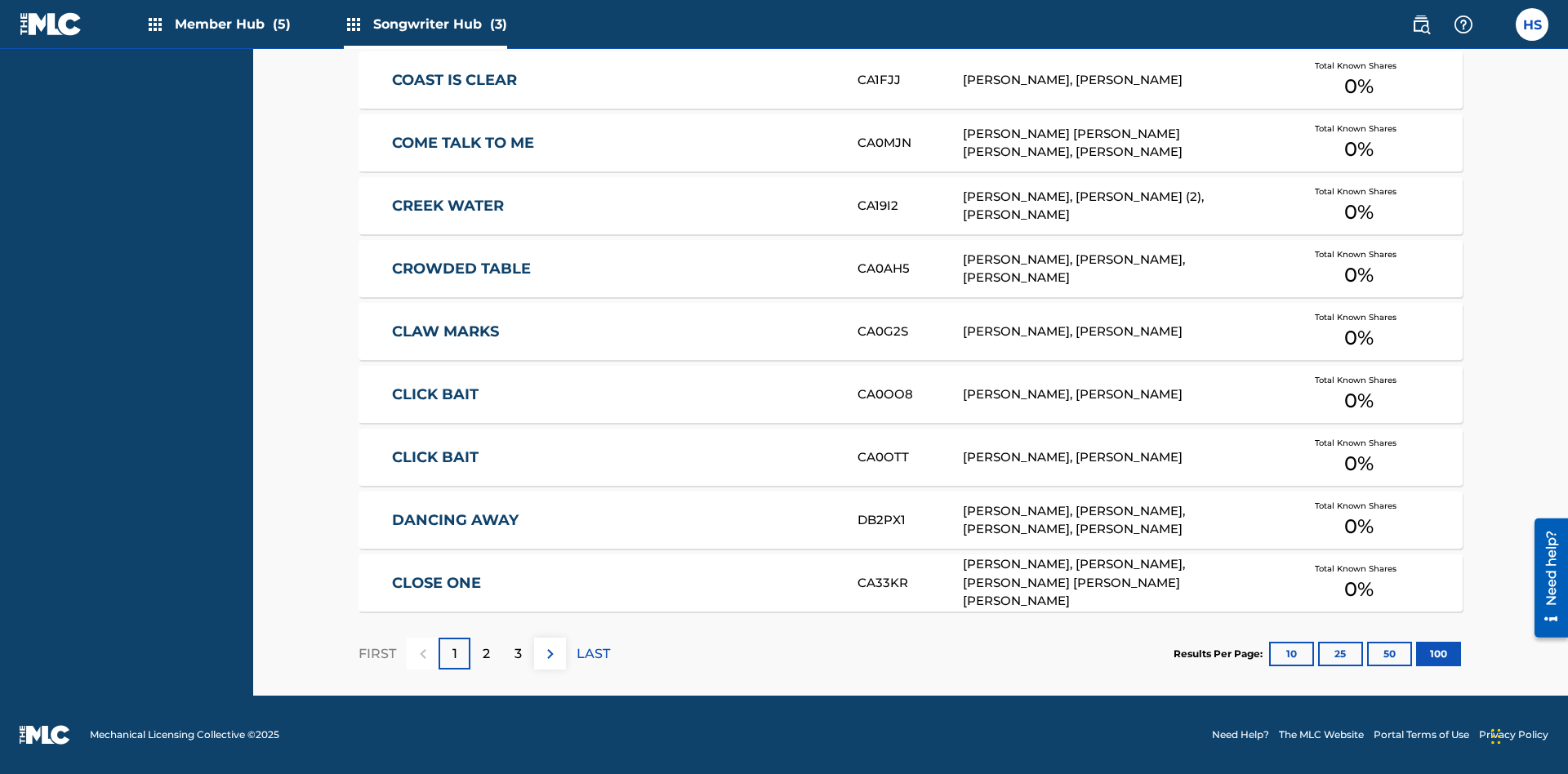
scroll to position [513, 0]
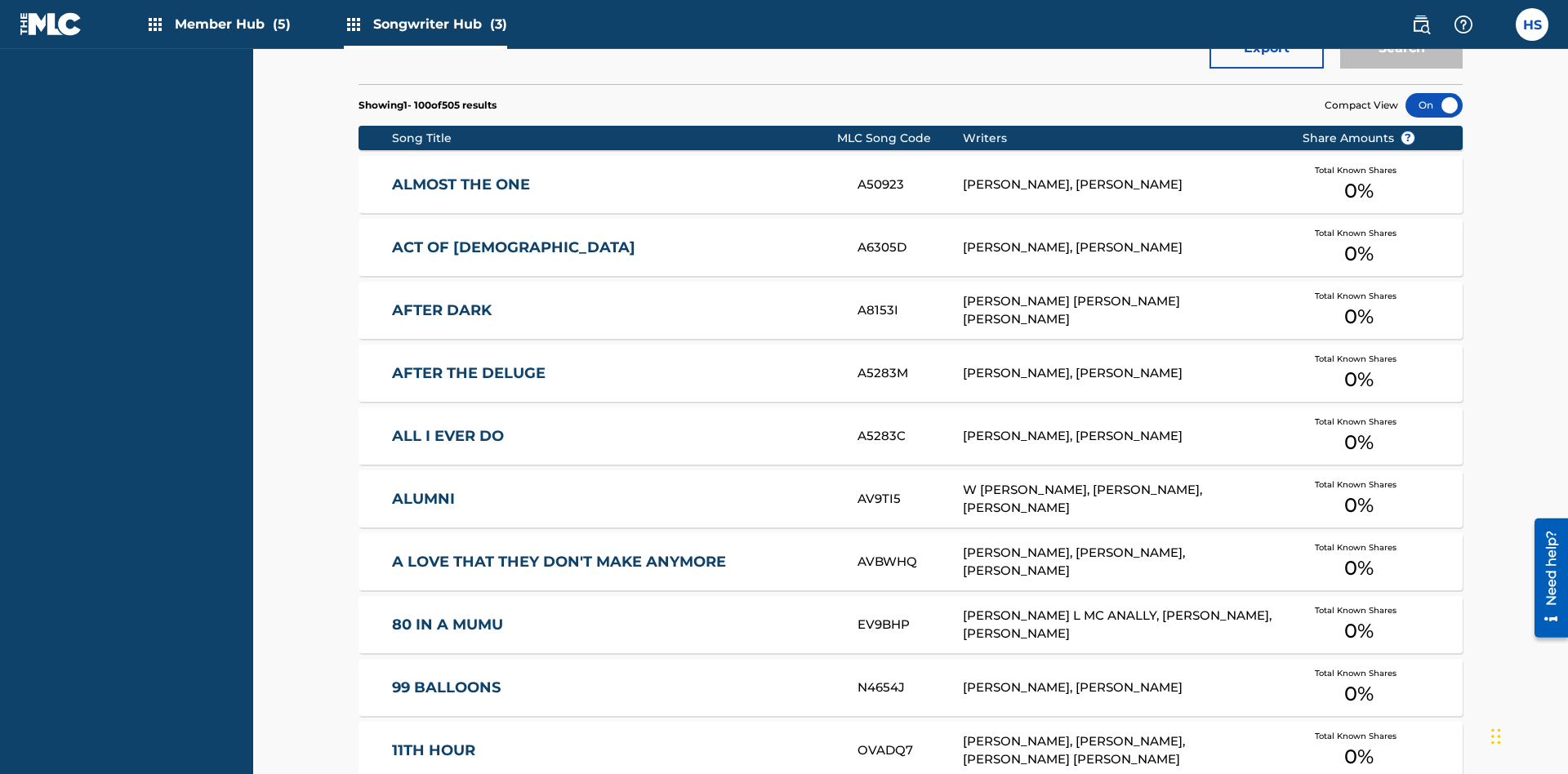
scroll to position [7, 0]
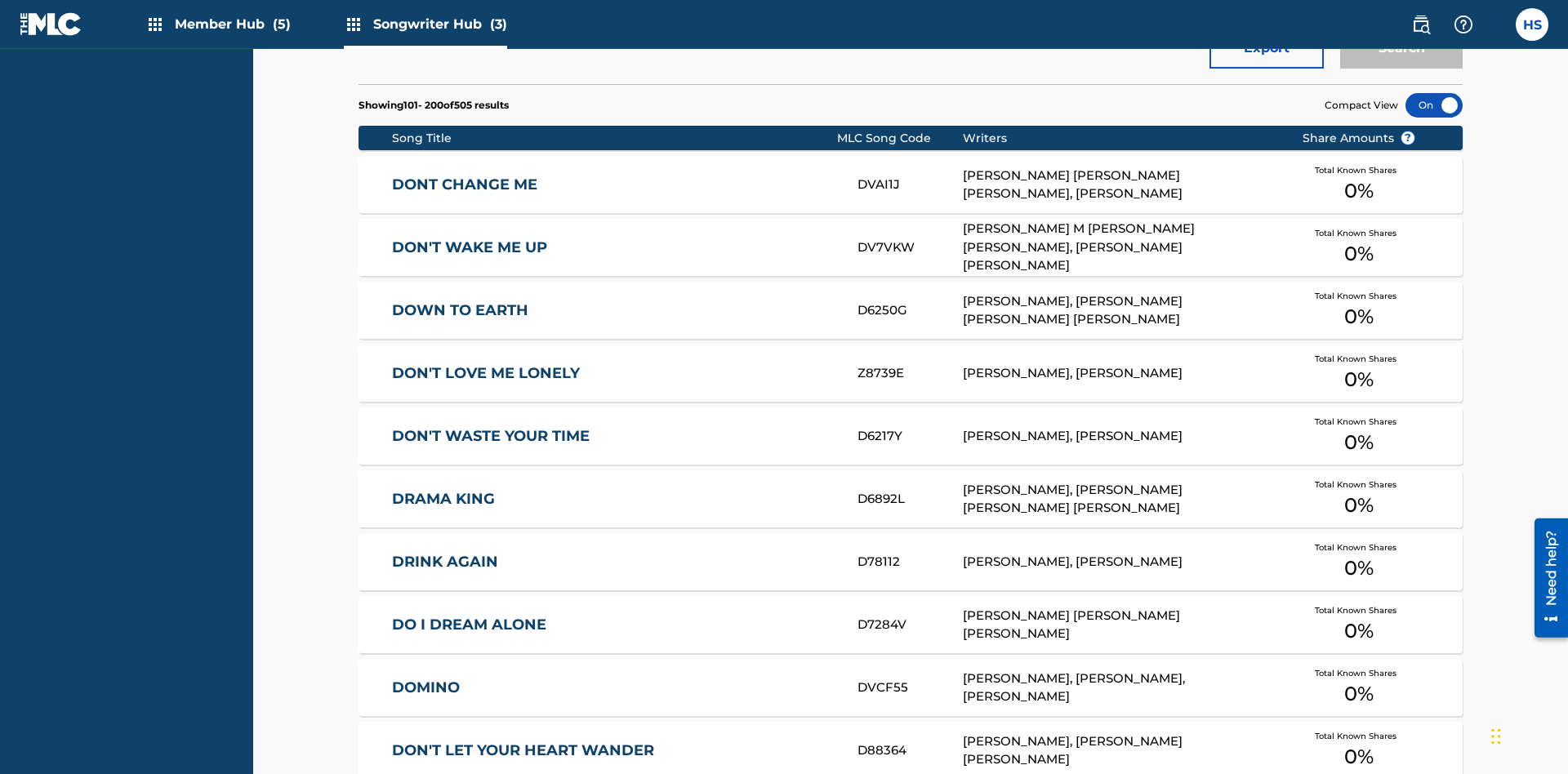
scroll to position [513, 0]
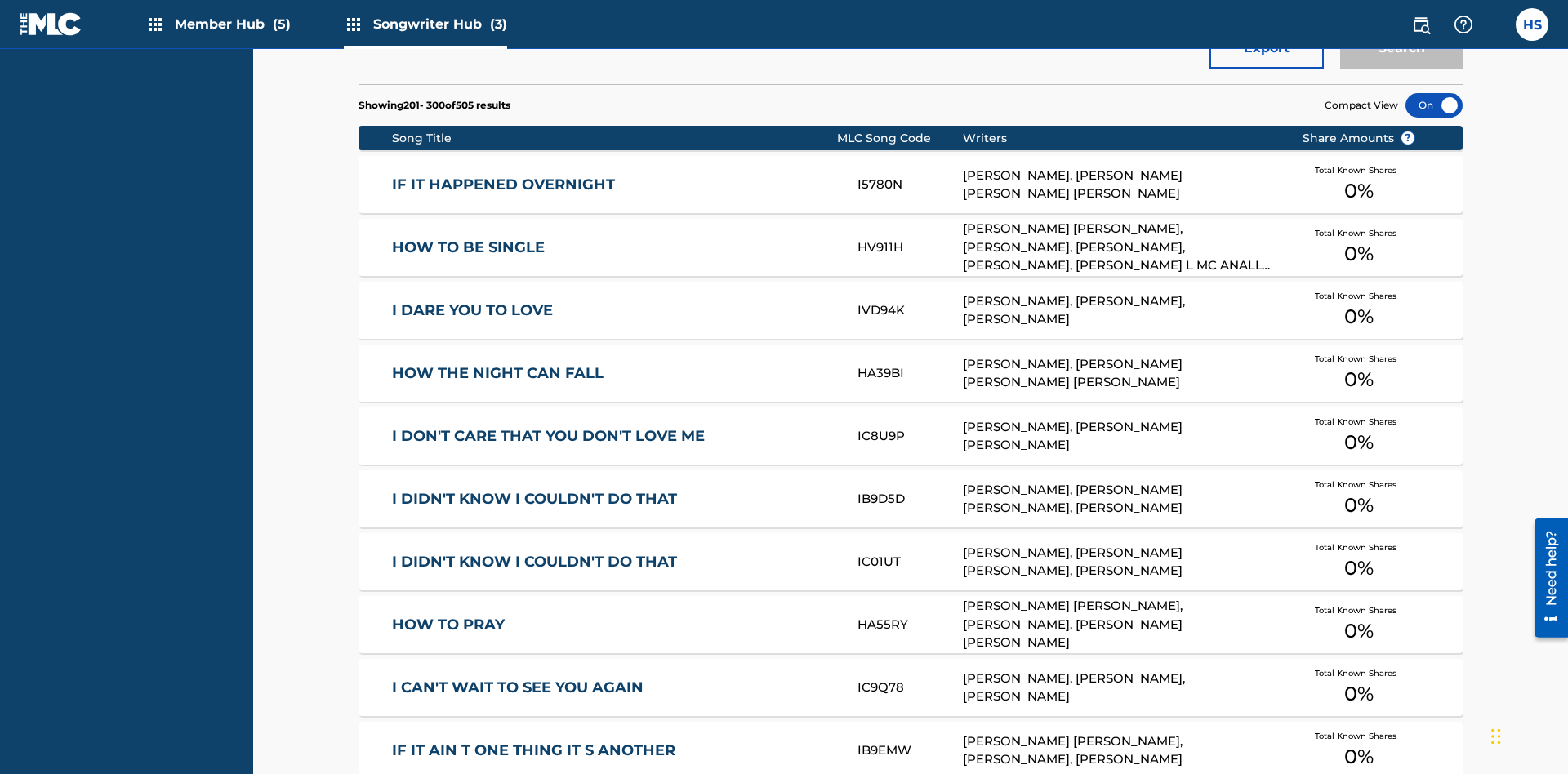
scroll to position [7, 0]
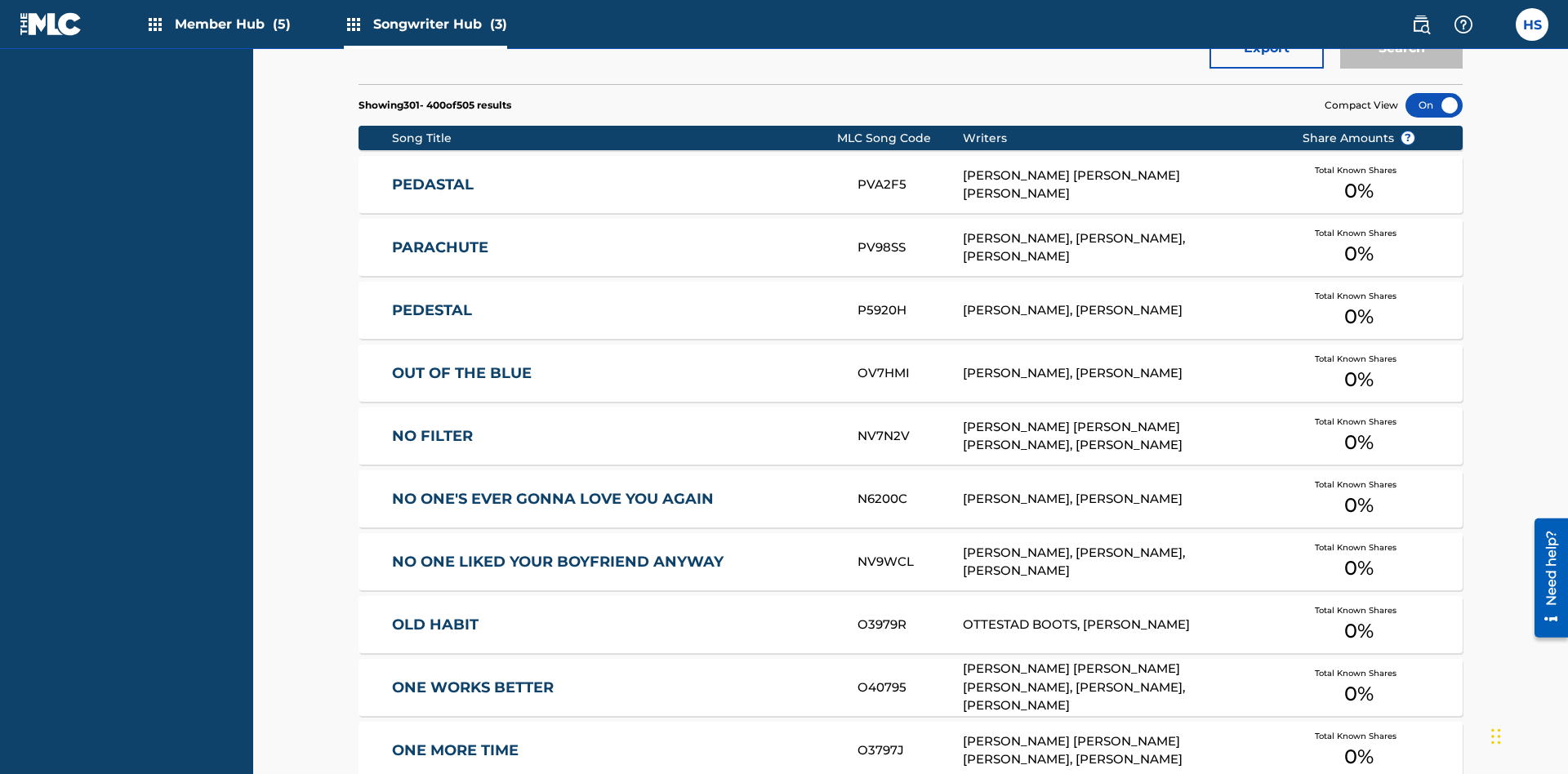
scroll to position [572, 0]
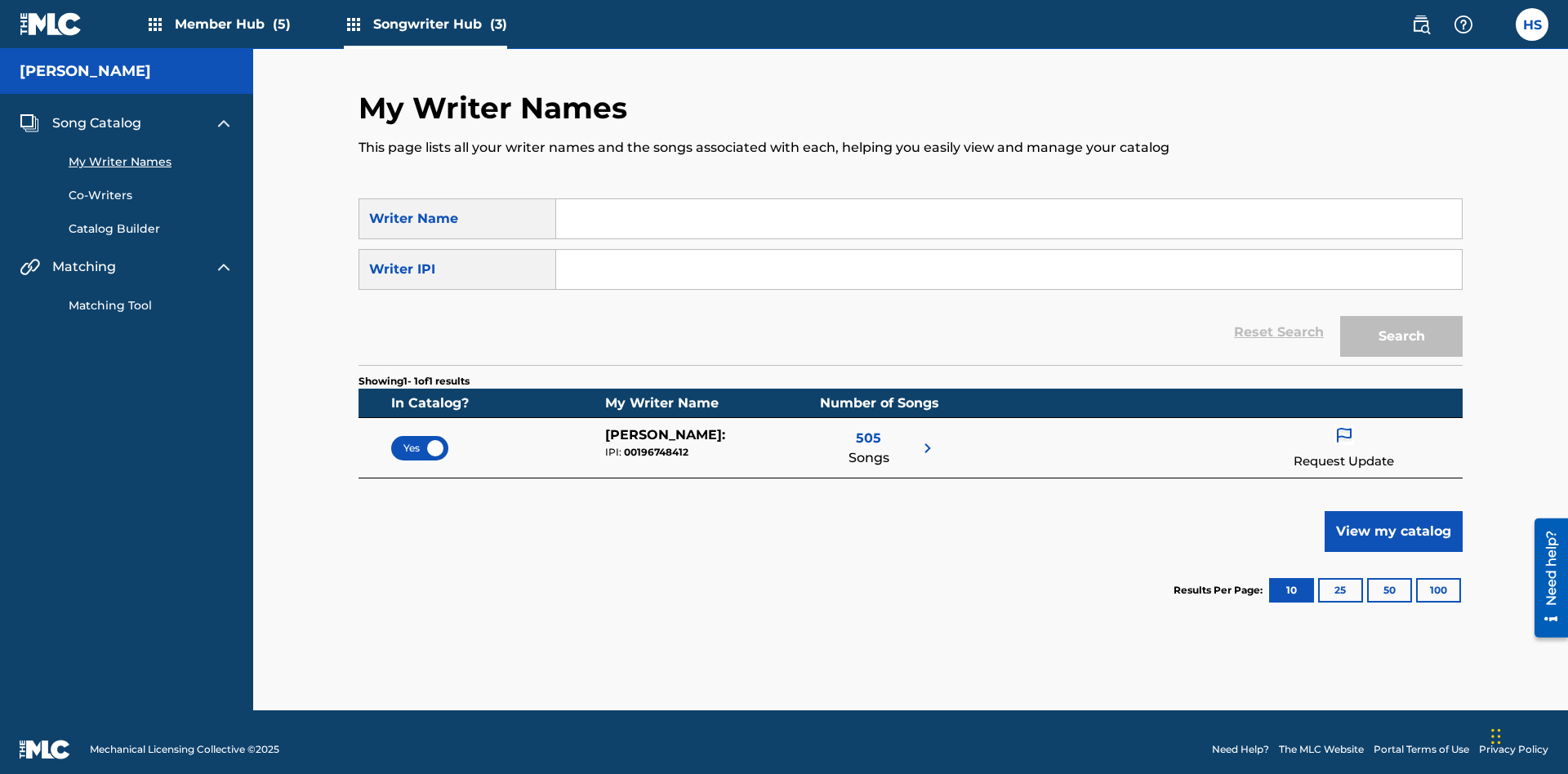
scroll to position [14, 0]
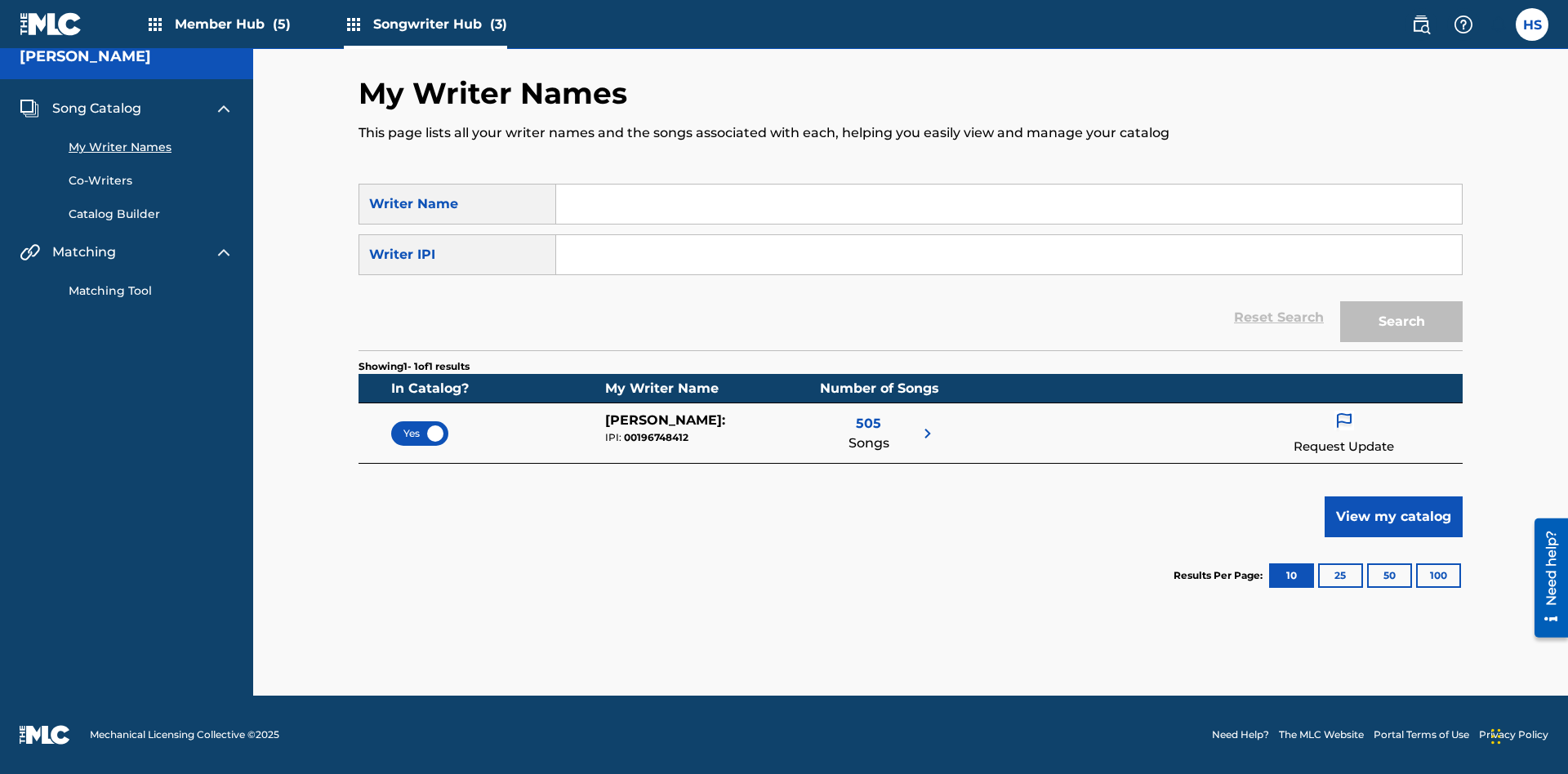
click at [420, 433] on span "Yes" at bounding box center [420, 433] width 33 height 14
